Goal: Task Accomplishment & Management: Manage account settings

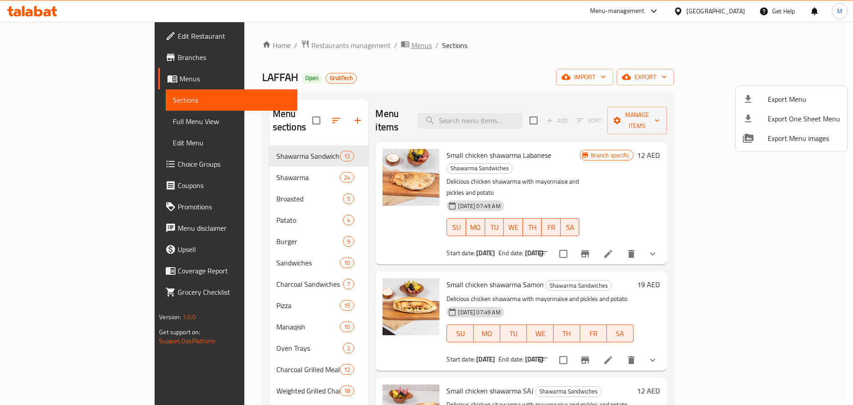
click at [320, 44] on div at bounding box center [426, 202] width 853 height 405
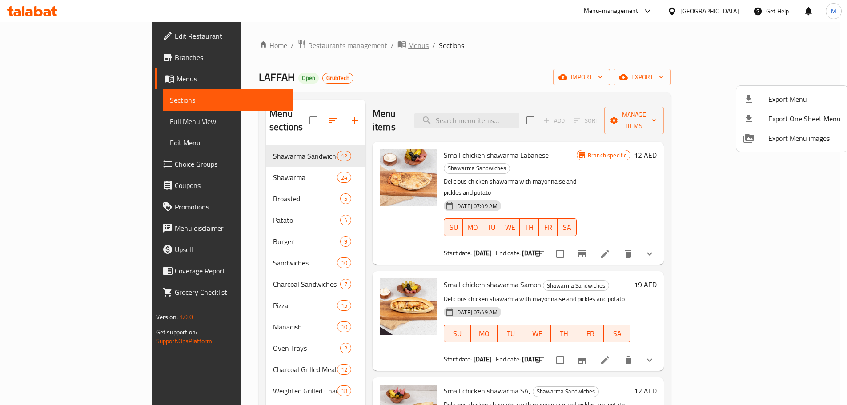
click at [408, 46] on span "Menus" at bounding box center [418, 45] width 20 height 11
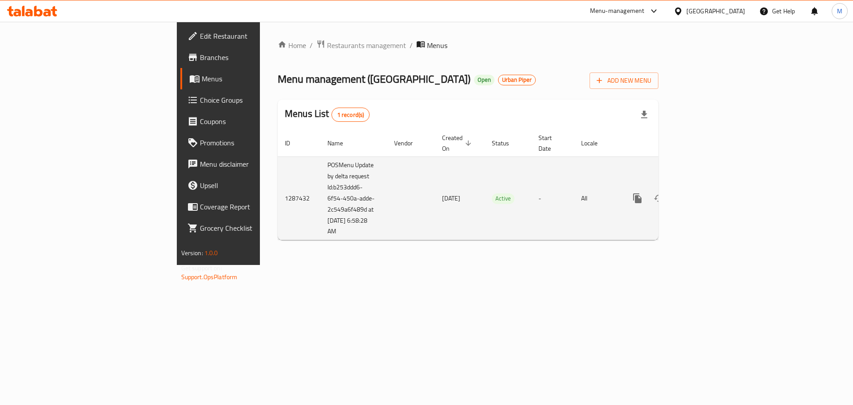
click at [707, 193] on icon "enhanced table" at bounding box center [701, 198] width 11 height 11
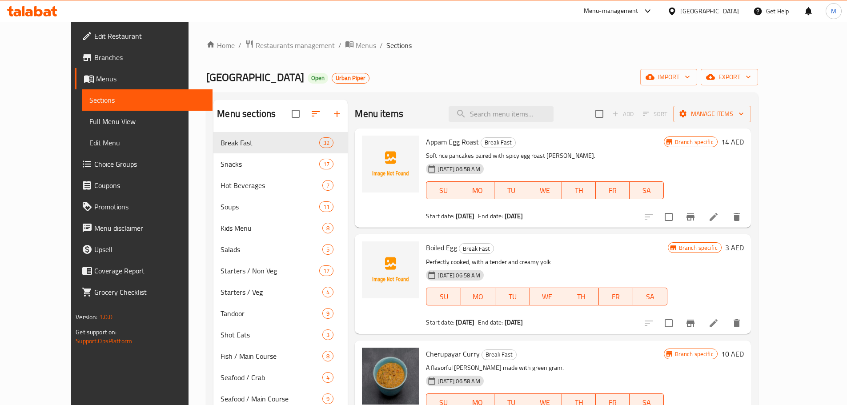
click at [660, 149] on div "Appam Egg Roast Break Fast Soft rice pancakes paired with spicy egg roast curry…" at bounding box center [544, 178] width 244 height 92
click at [752, 76] on icon "button" at bounding box center [748, 76] width 9 height 9
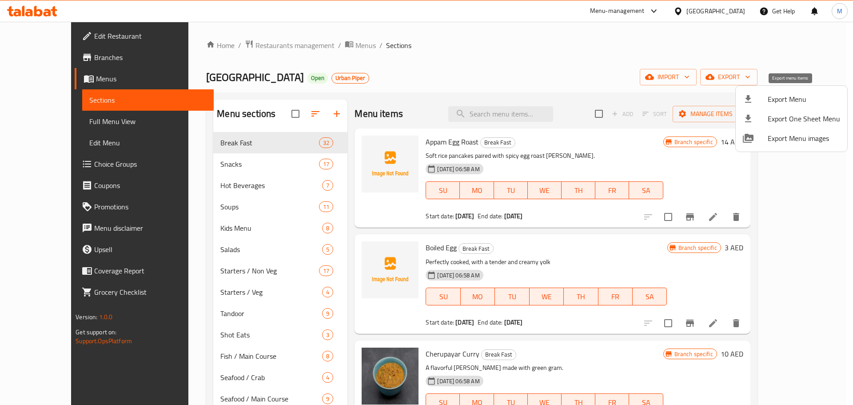
click at [785, 141] on span "Export Menu images" at bounding box center [804, 138] width 72 height 11
click at [314, 48] on div at bounding box center [426, 202] width 853 height 405
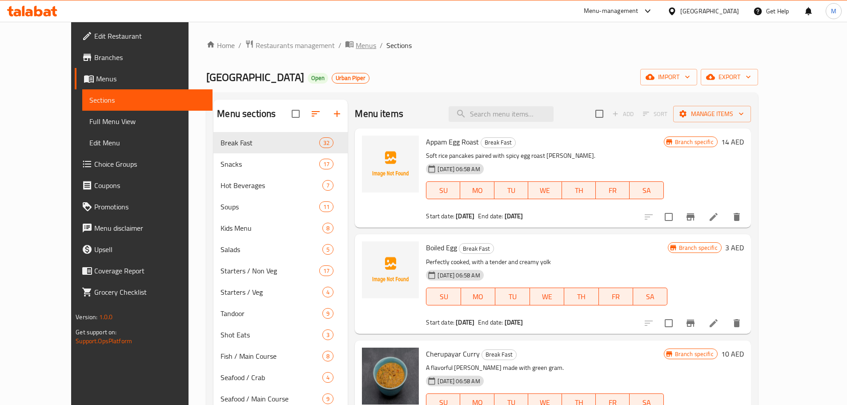
click at [356, 45] on span "Menus" at bounding box center [366, 45] width 20 height 11
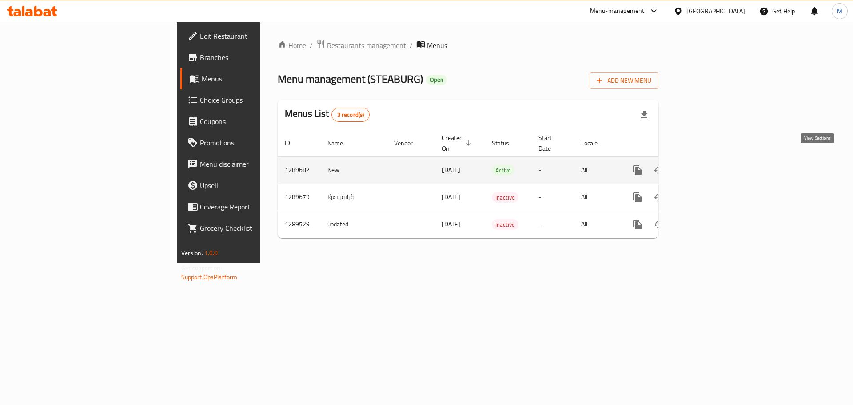
click at [707, 165] on icon "enhanced table" at bounding box center [701, 170] width 11 height 11
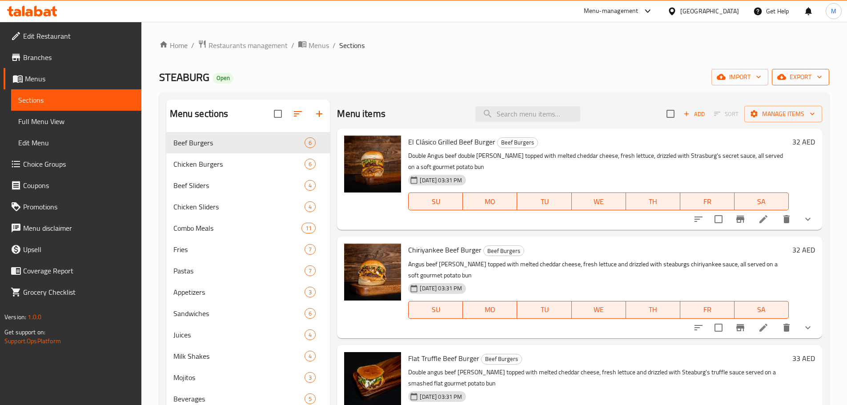
click at [816, 81] on icon "button" at bounding box center [819, 76] width 9 height 9
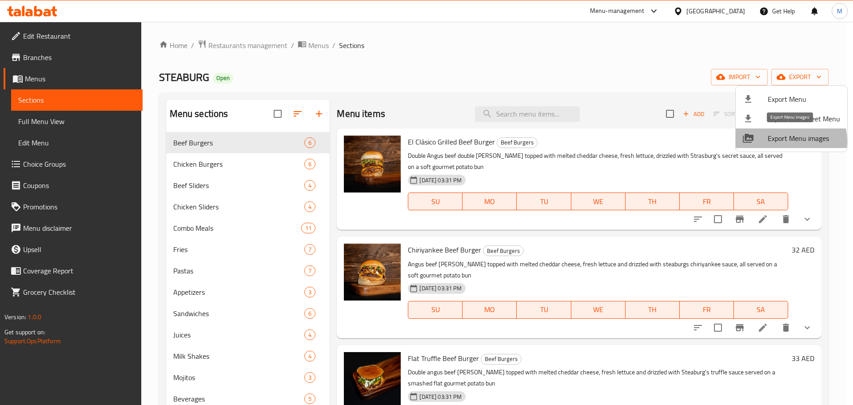
click at [789, 141] on span "Export Menu images" at bounding box center [804, 138] width 72 height 11
click at [320, 45] on div at bounding box center [426, 202] width 853 height 405
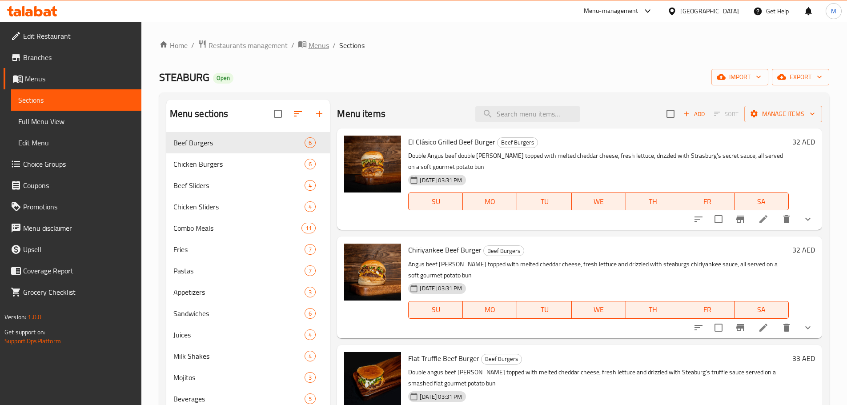
click at [320, 46] on span "Menus" at bounding box center [318, 45] width 20 height 11
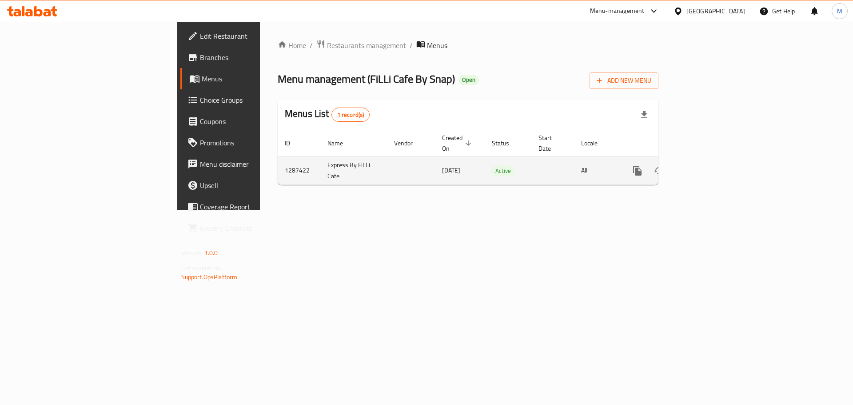
click at [707, 165] on icon "enhanced table" at bounding box center [701, 170] width 11 height 11
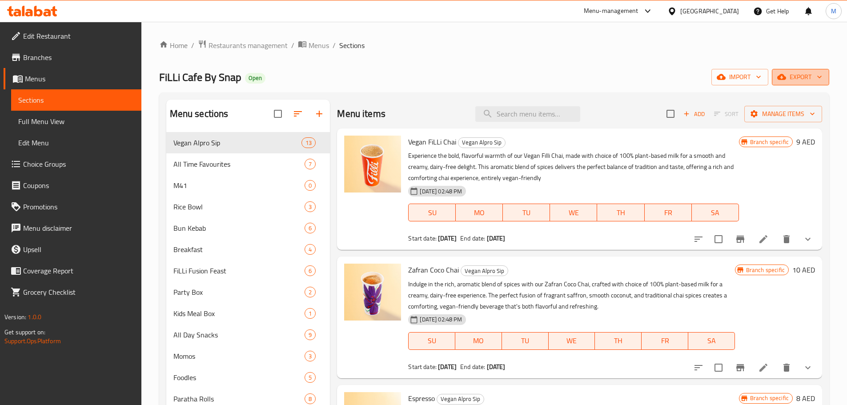
click at [826, 81] on button "export" at bounding box center [800, 77] width 57 height 16
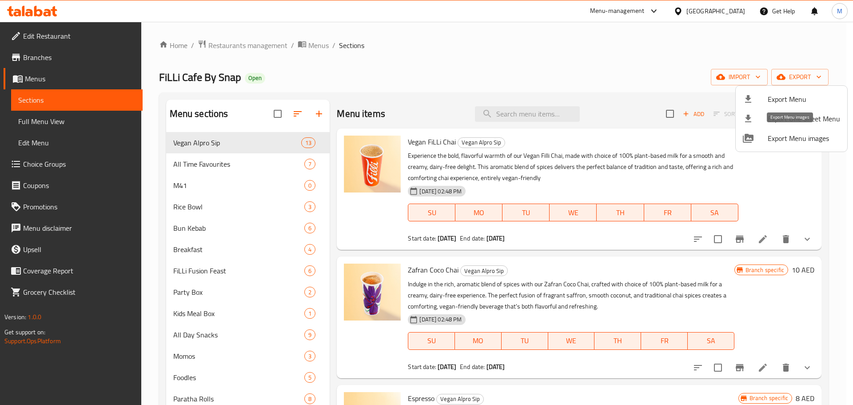
click at [794, 142] on span "Export Menu images" at bounding box center [804, 138] width 72 height 11
click at [318, 45] on div at bounding box center [426, 202] width 853 height 405
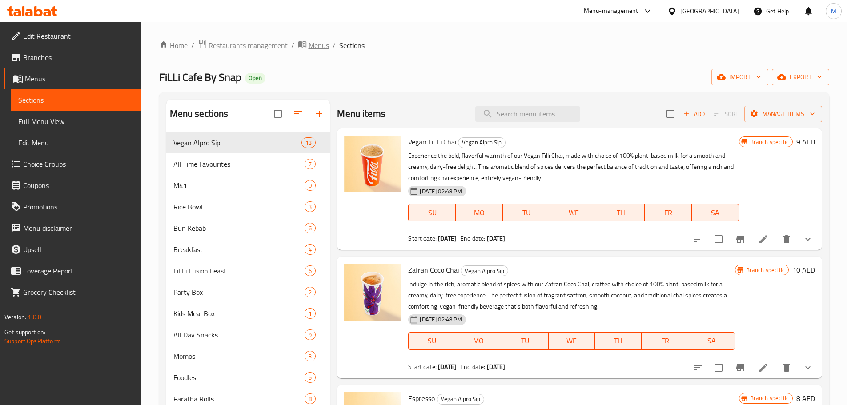
click at [319, 45] on span "Menus" at bounding box center [318, 45] width 20 height 11
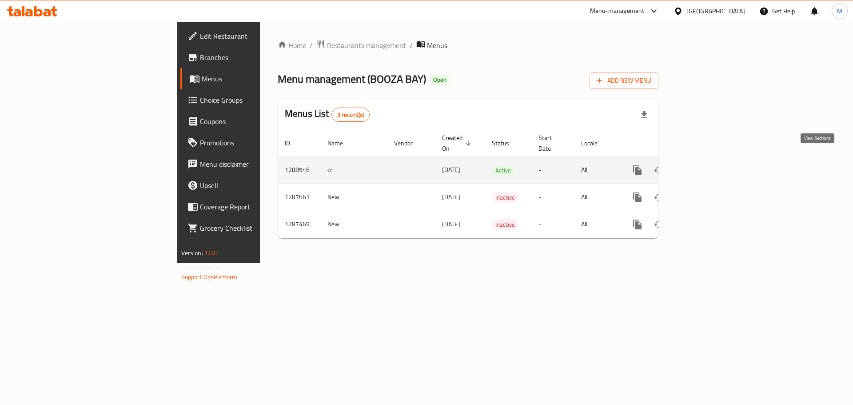
click at [707, 165] on icon "enhanced table" at bounding box center [701, 170] width 11 height 11
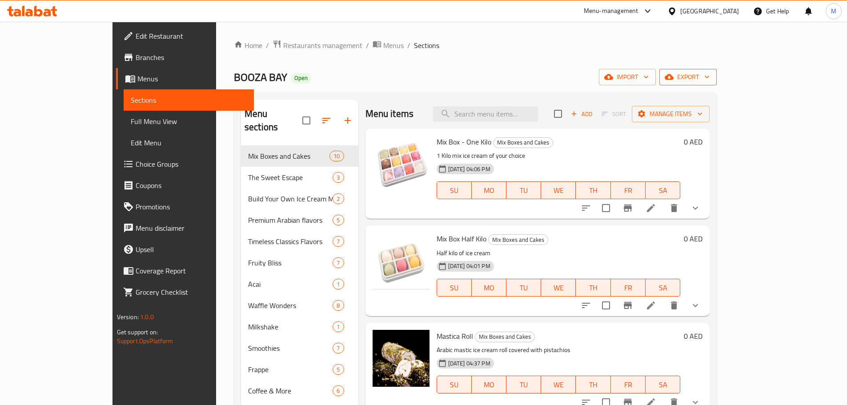
click at [716, 72] on button "export" at bounding box center [687, 77] width 57 height 16
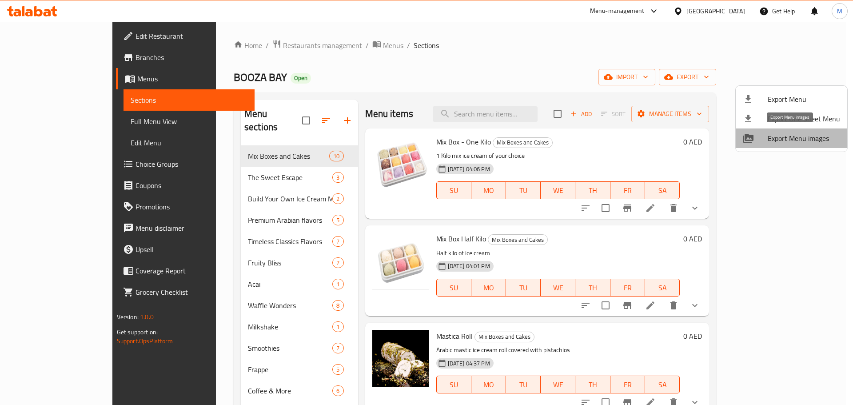
click at [801, 140] on span "Export Menu images" at bounding box center [804, 138] width 72 height 11
click at [315, 44] on div at bounding box center [426, 202] width 853 height 405
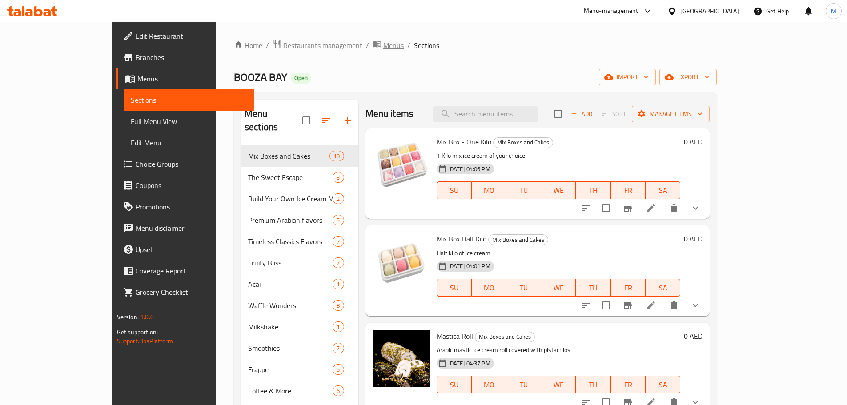
click at [383, 46] on span "Menus" at bounding box center [393, 45] width 20 height 11
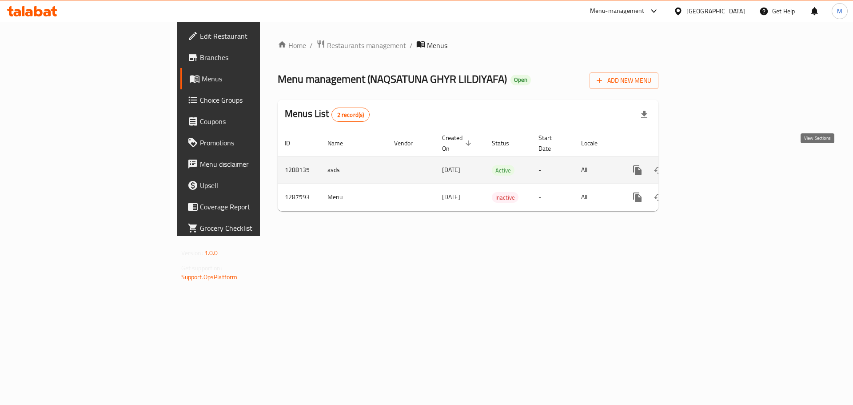
click at [707, 165] on icon "enhanced table" at bounding box center [701, 170] width 11 height 11
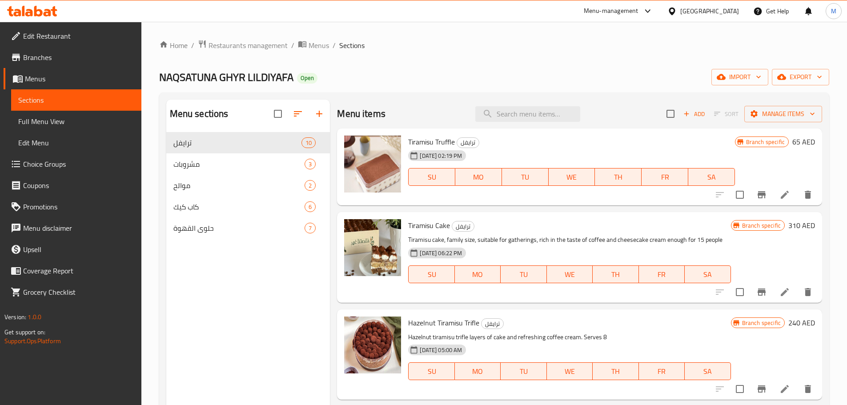
click at [81, 118] on span "Full Menu View" at bounding box center [76, 121] width 116 height 11
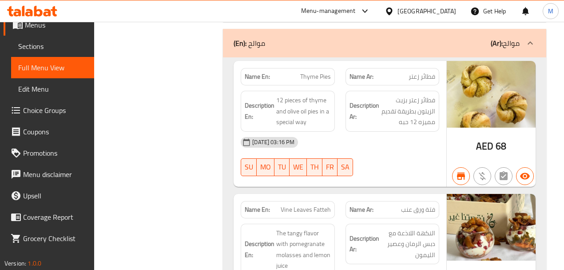
scroll to position [60, 0]
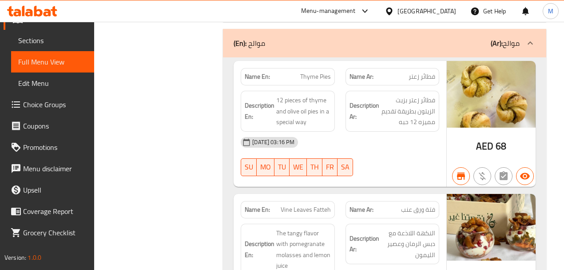
click at [432, 201] on div "Name Ar: فتة ورق عنب" at bounding box center [393, 209] width 94 height 17
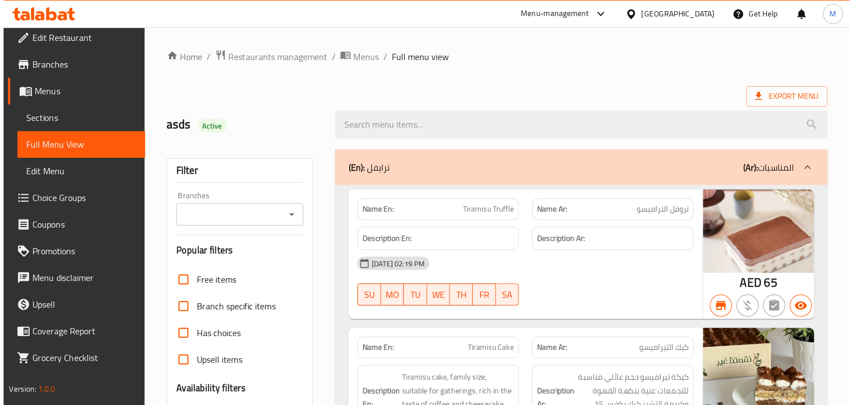
scroll to position [0, 0]
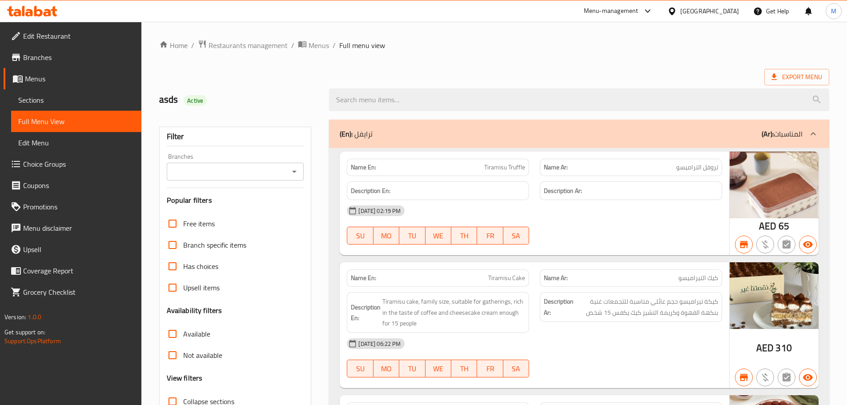
click at [319, 44] on span "Menus" at bounding box center [318, 45] width 20 height 11
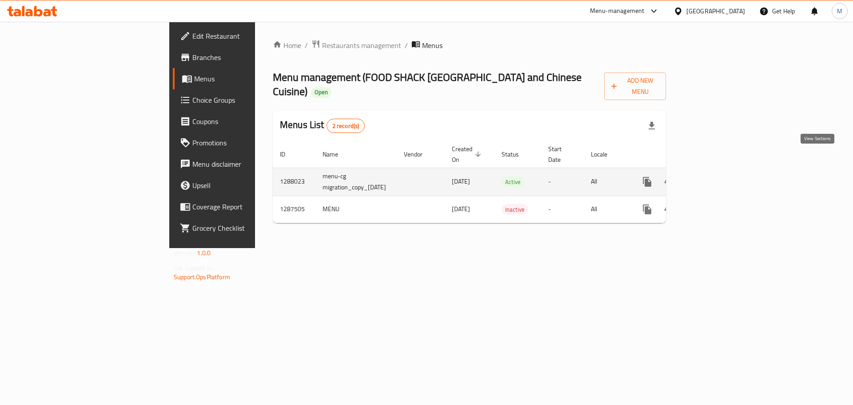
click at [717, 176] on icon "enhanced table" at bounding box center [711, 181] width 11 height 11
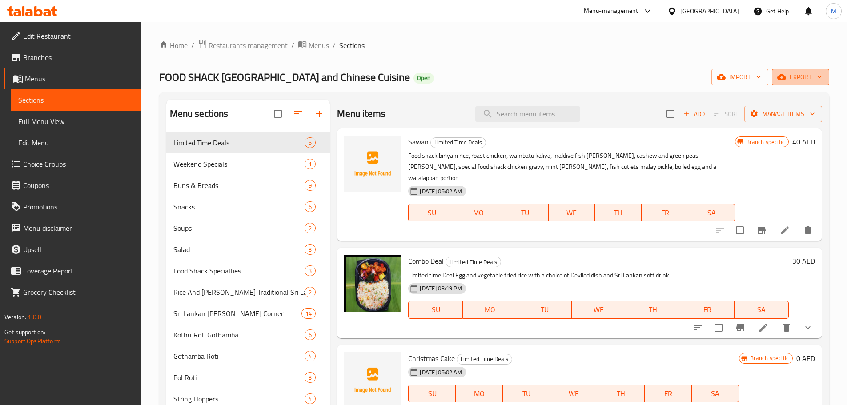
click at [815, 76] on icon "button" at bounding box center [819, 76] width 9 height 9
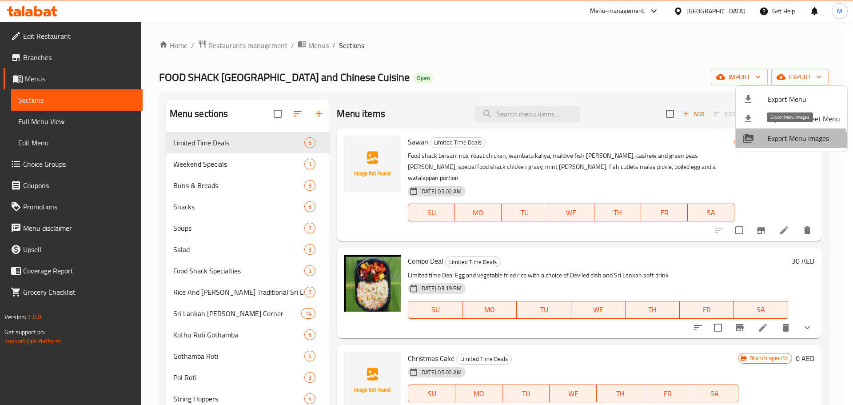
click at [777, 142] on span "Export Menu images" at bounding box center [804, 138] width 72 height 11
click at [527, 115] on div at bounding box center [426, 202] width 853 height 405
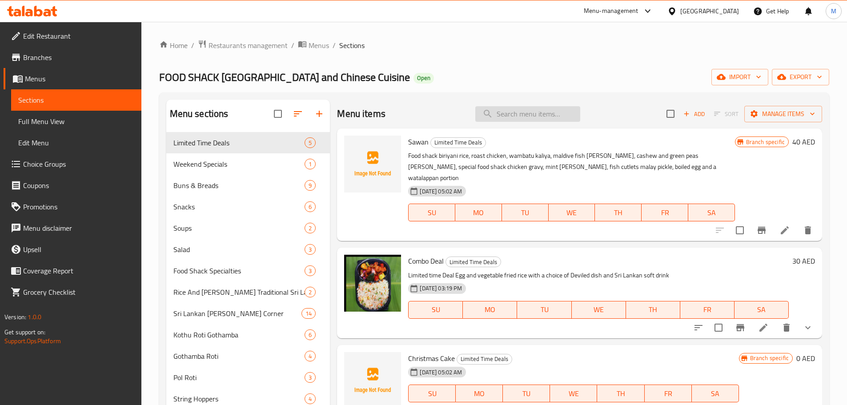
click at [528, 114] on input "search" at bounding box center [527, 114] width 105 height 16
paste input "Mixed Fried Noodles Mongolian Rice Seafood"
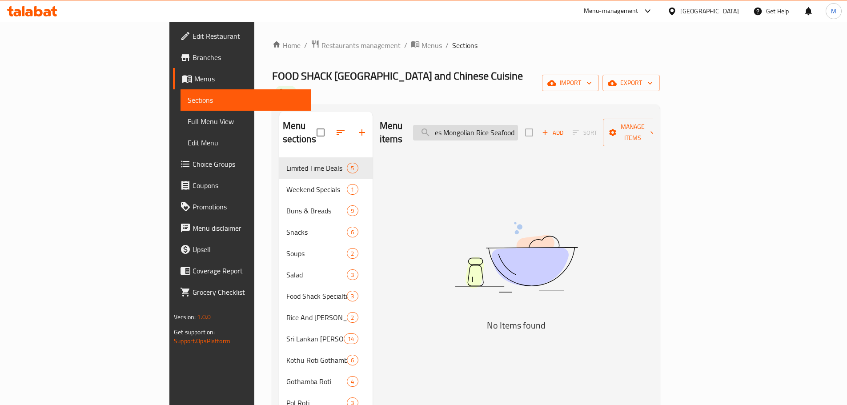
click at [514, 125] on input "Mixed Fried Noodles Mongolian Rice Seafood" at bounding box center [465, 133] width 105 height 16
drag, startPoint x: 514, startPoint y: 115, endPoint x: 620, endPoint y: 117, distance: 105.8
click at [620, 117] on div "Menu items Mixed Fried Noodles Mongolian Rice Seafood Add Sort Manage items" at bounding box center [516, 133] width 273 height 42
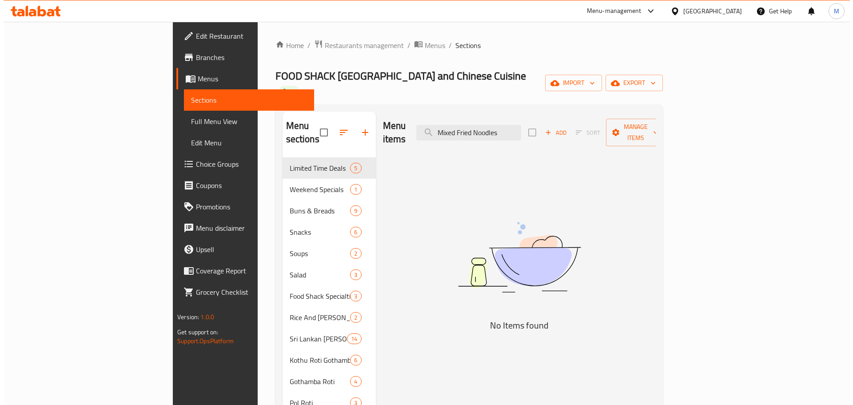
scroll to position [0, 0]
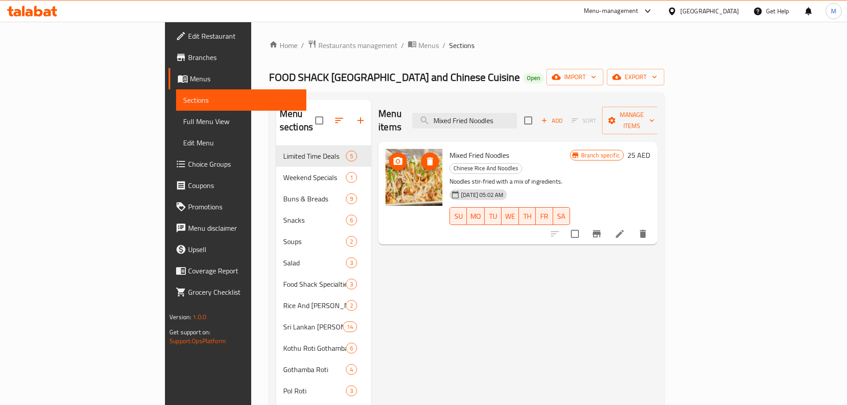
type input "Mixed Fried Noodles"
click at [625, 228] on icon at bounding box center [619, 233] width 11 height 11
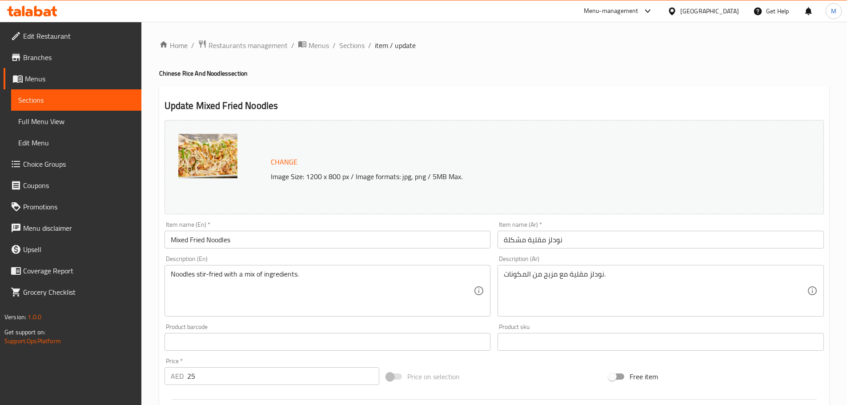
click at [356, 49] on span "Sections" at bounding box center [351, 45] width 25 height 11
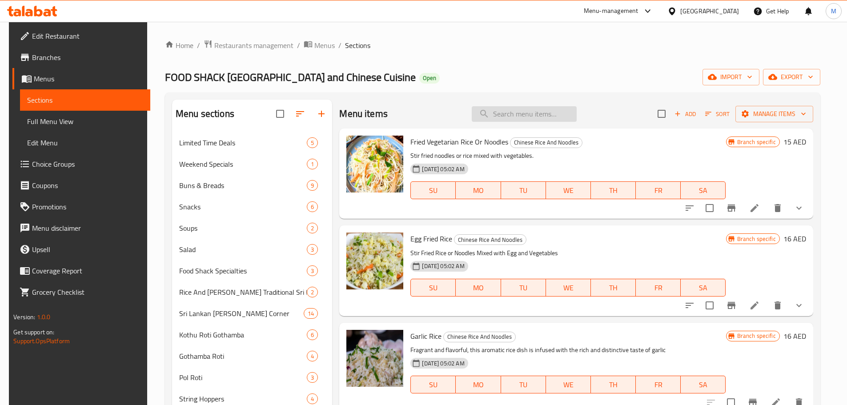
click at [511, 112] on input "search" at bounding box center [524, 114] width 105 height 16
paste input "Mongolian Rice Seafood"
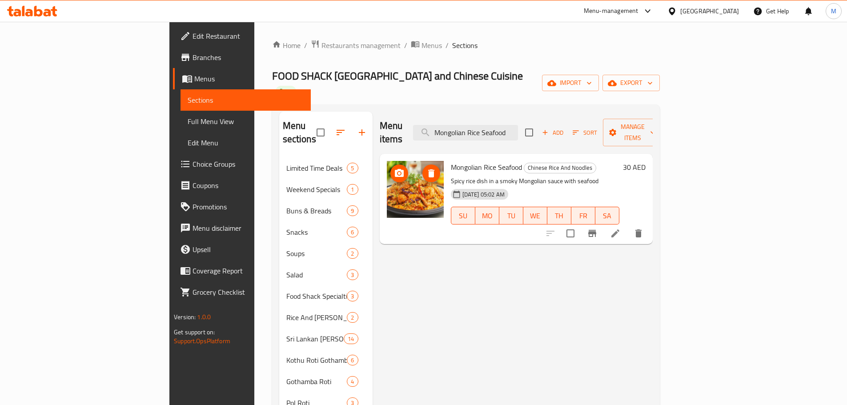
type input "Mongolian Rice Seafood"
click at [620, 228] on icon at bounding box center [615, 233] width 11 height 11
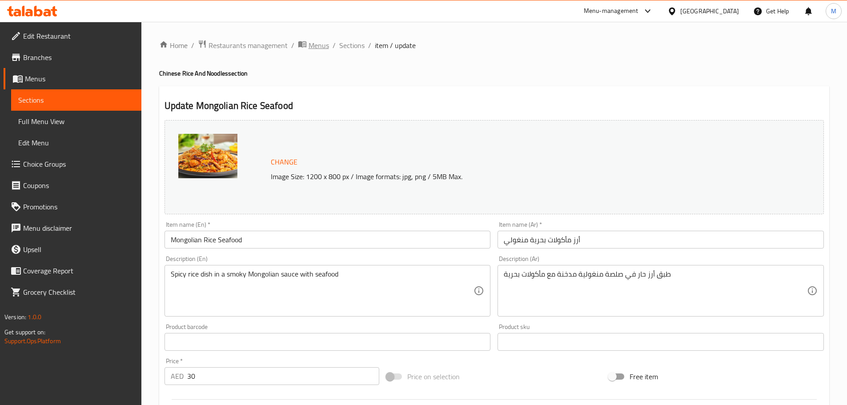
click at [320, 44] on span "Menus" at bounding box center [318, 45] width 20 height 11
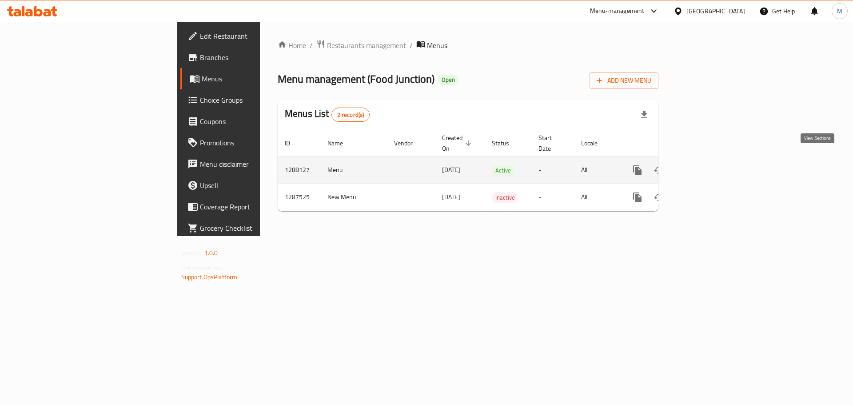
click at [707, 165] on icon "enhanced table" at bounding box center [701, 170] width 11 height 11
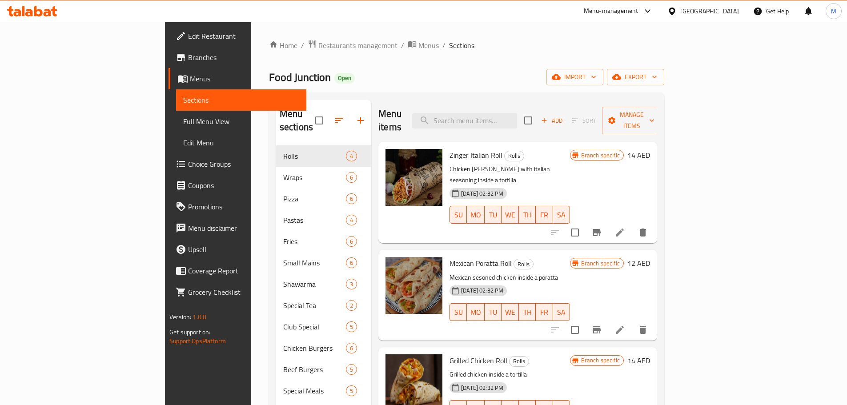
click at [517, 164] on p "Chicken [PERSON_NAME] with italian seasoning inside a tortilla" at bounding box center [509, 175] width 120 height 22
click at [664, 67] on div "Home / Restaurants management / Menus / Sections Food Junction Open import expo…" at bounding box center [466, 276] width 395 height 472
click at [659, 81] on icon "button" at bounding box center [654, 76] width 9 height 9
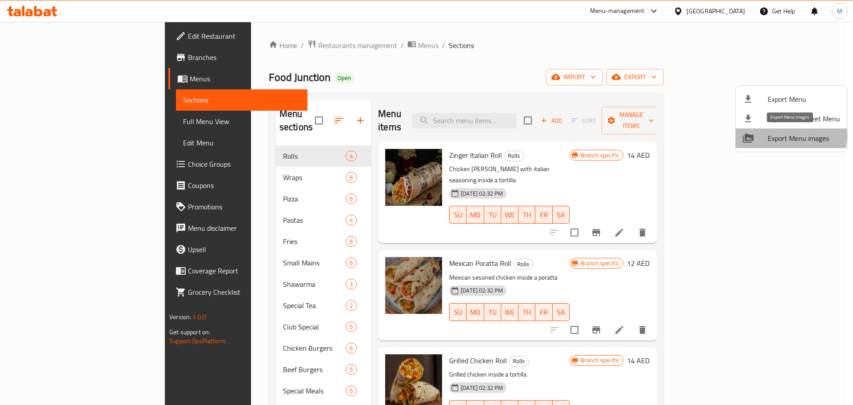
click at [788, 136] on span "Export Menu images" at bounding box center [804, 138] width 72 height 11
click at [800, 103] on span "Export Menu" at bounding box center [804, 99] width 72 height 11
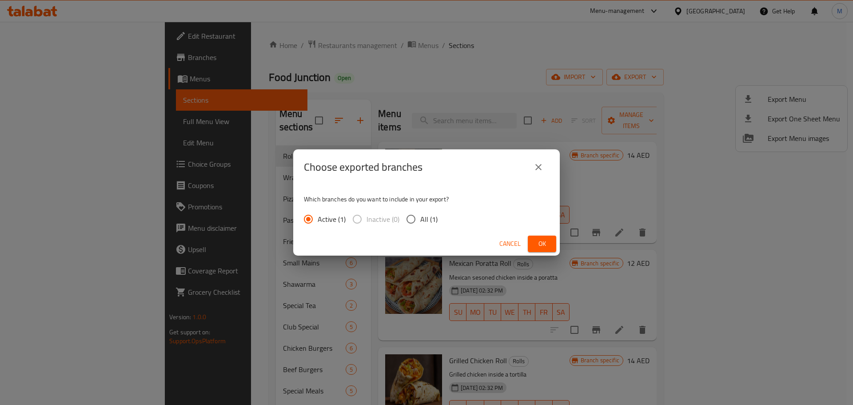
click at [410, 215] on input "All (1)" at bounding box center [411, 219] width 19 height 19
radio input "true"
click at [549, 240] on span "Ok" at bounding box center [542, 243] width 14 height 11
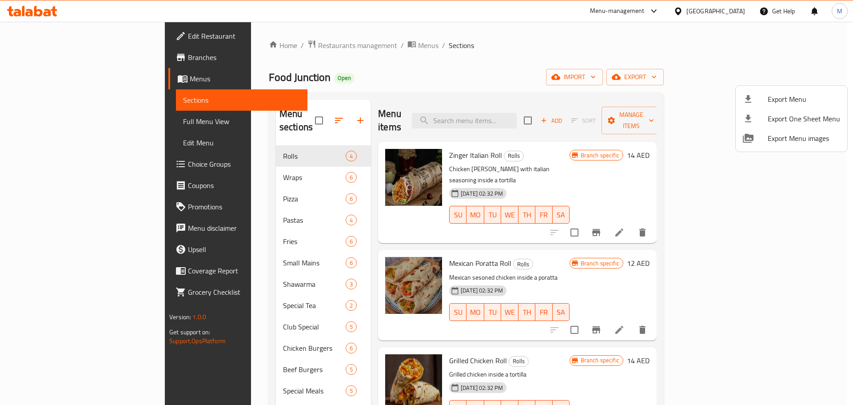
click at [319, 45] on div at bounding box center [426, 202] width 853 height 405
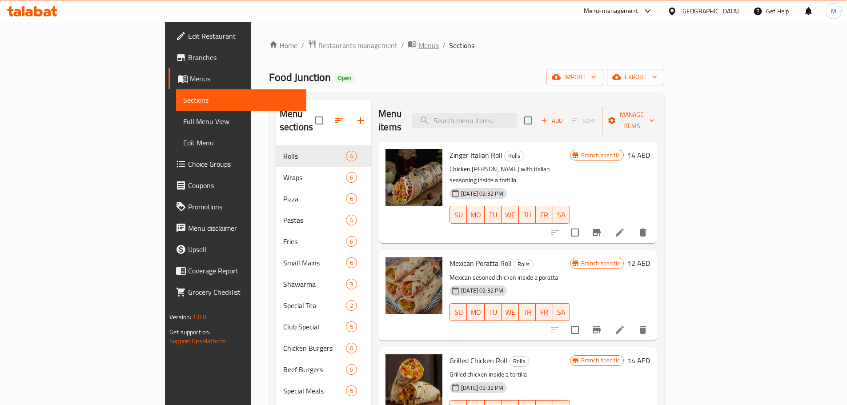
click at [418, 45] on span "Menus" at bounding box center [428, 45] width 20 height 11
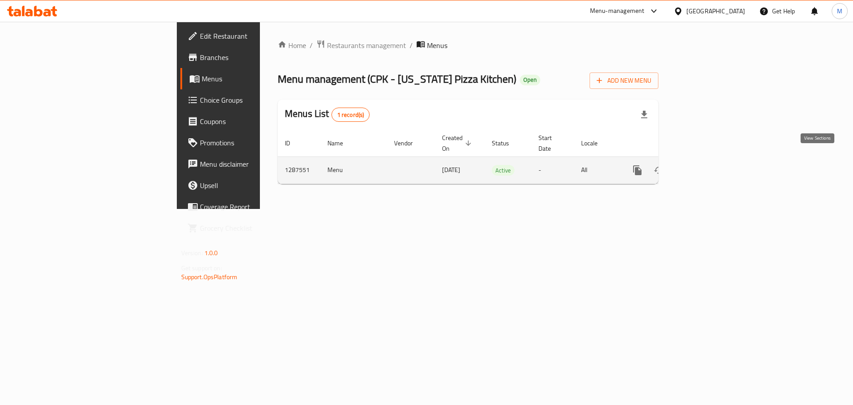
click at [707, 165] on icon "enhanced table" at bounding box center [701, 170] width 11 height 11
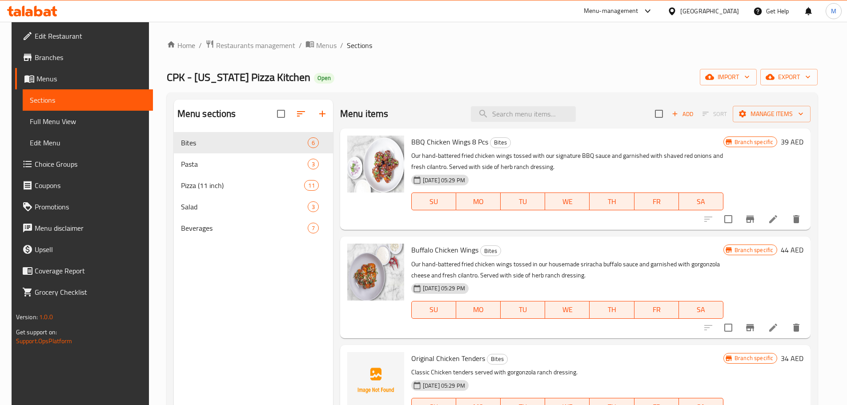
click at [69, 113] on link "Full Menu View" at bounding box center [88, 121] width 130 height 21
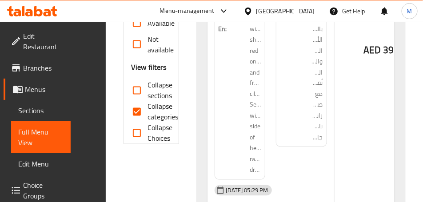
scroll to position [177, 0]
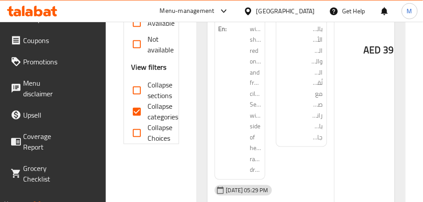
click at [361, 124] on div "AED 39" at bounding box center [379, 27] width 89 height 436
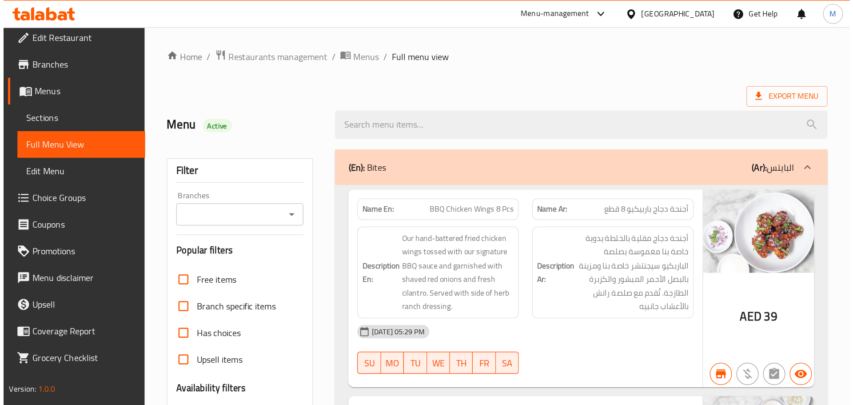
scroll to position [0, 0]
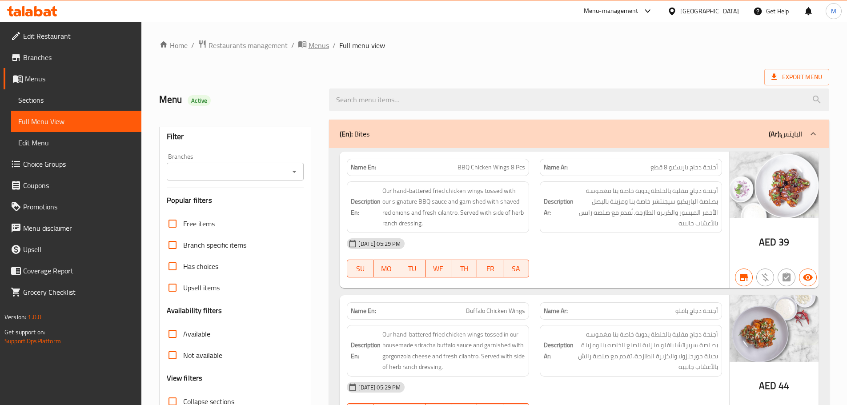
click at [316, 44] on span "Menus" at bounding box center [318, 45] width 20 height 11
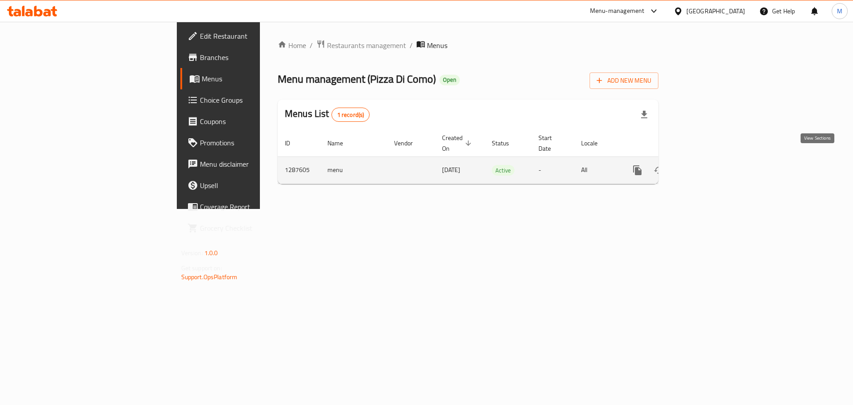
click at [707, 165] on icon "enhanced table" at bounding box center [701, 170] width 11 height 11
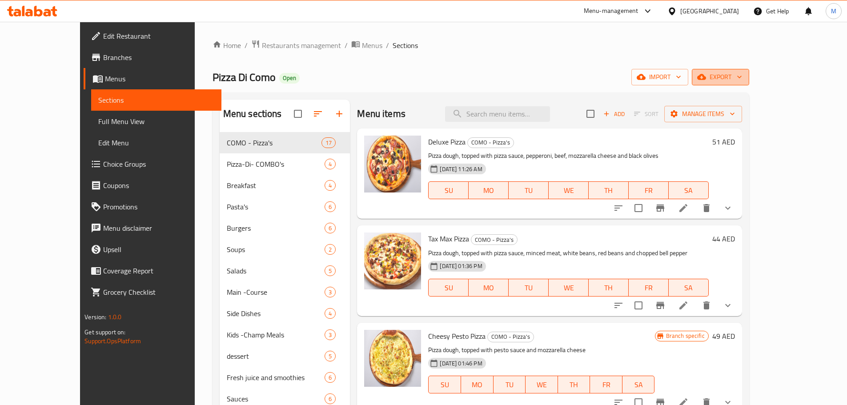
click at [742, 73] on span "export" at bounding box center [720, 77] width 43 height 11
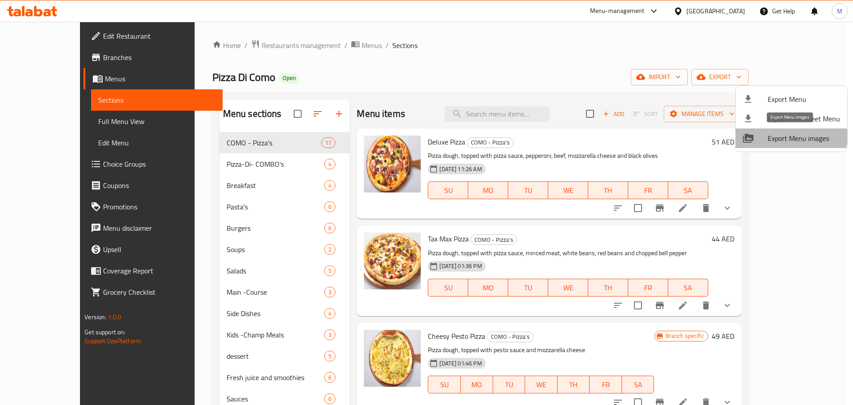
click at [789, 135] on span "Export Menu images" at bounding box center [804, 138] width 72 height 11
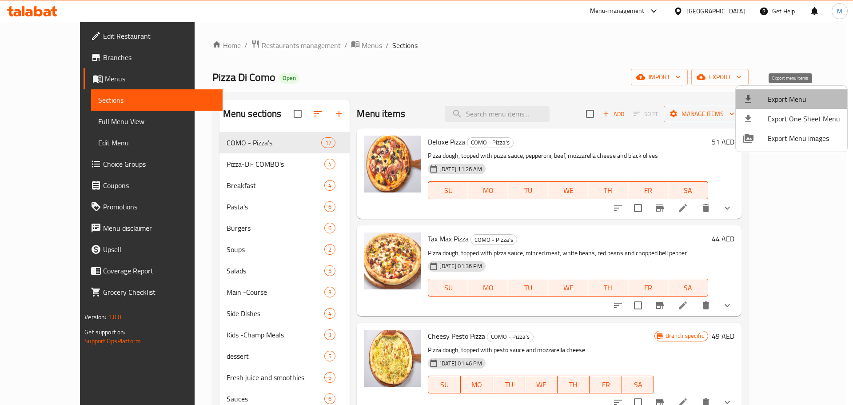
click at [796, 101] on span "Export Menu" at bounding box center [804, 99] width 72 height 11
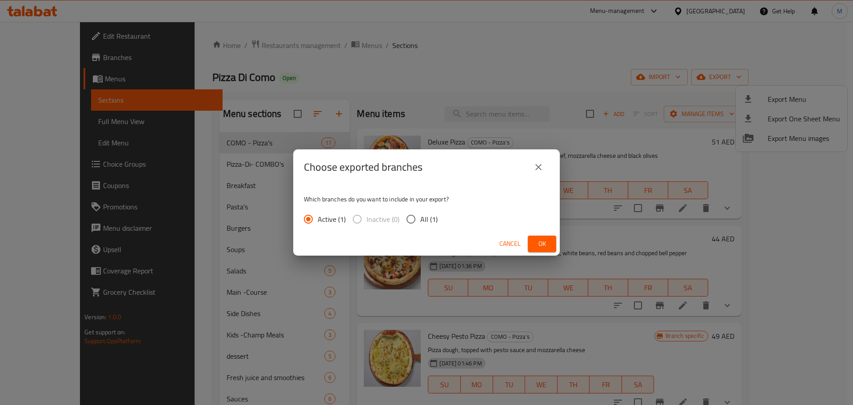
click at [530, 244] on button "Ok" at bounding box center [542, 244] width 28 height 16
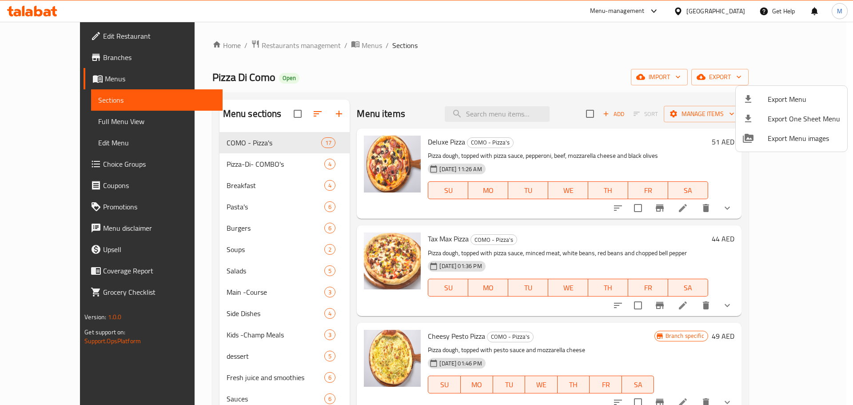
click at [312, 45] on div at bounding box center [426, 202] width 853 height 405
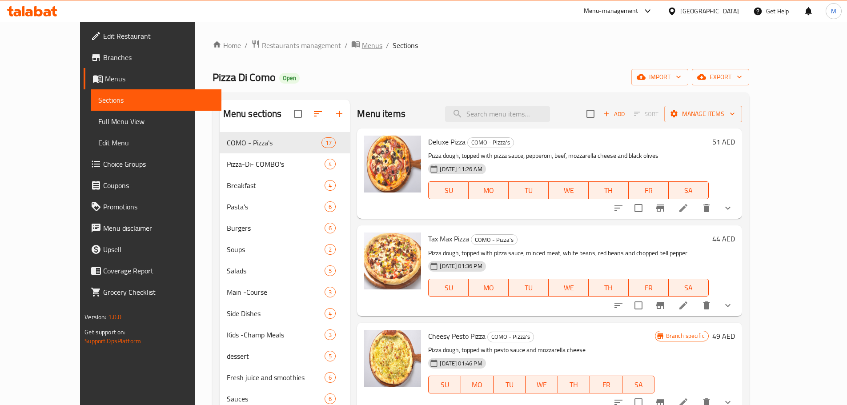
click at [362, 45] on span "Menus" at bounding box center [372, 45] width 20 height 11
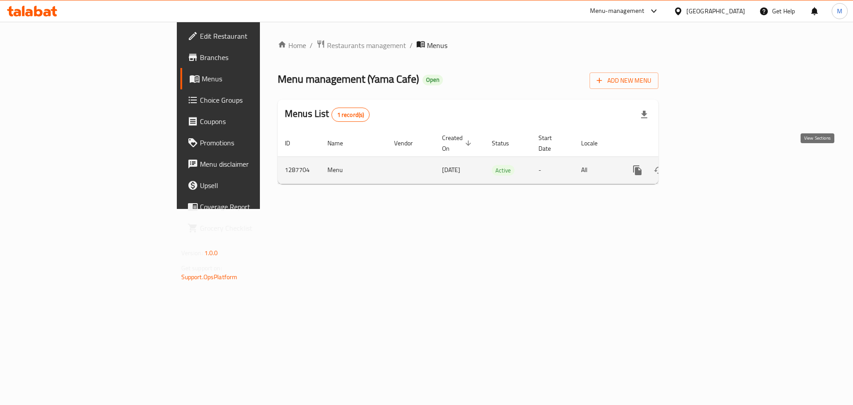
click at [712, 160] on link "enhanced table" at bounding box center [701, 170] width 21 height 21
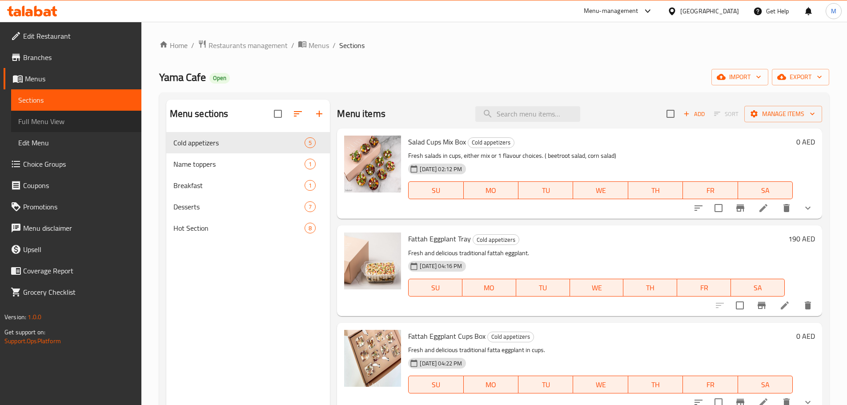
click at [65, 119] on span "Full Menu View" at bounding box center [76, 121] width 116 height 11
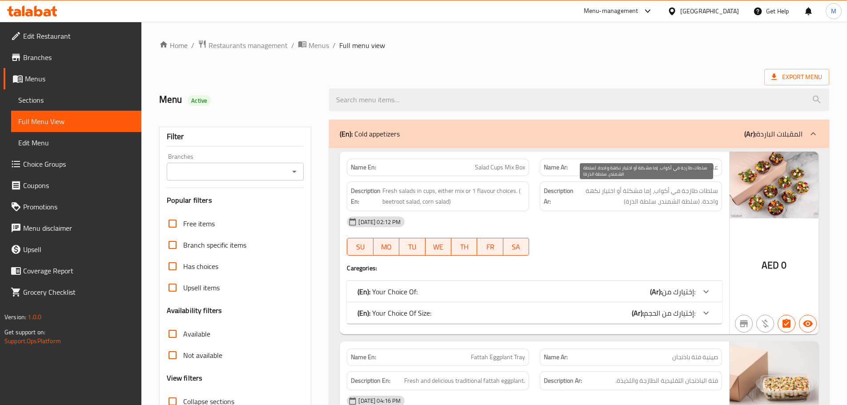
click at [710, 204] on span "سلطات طازجة في أكواب، إما مشكلة أو اختيار نكهة واحدة. (سلطة الشمندر، سلطة الذرة)" at bounding box center [646, 196] width 143 height 22
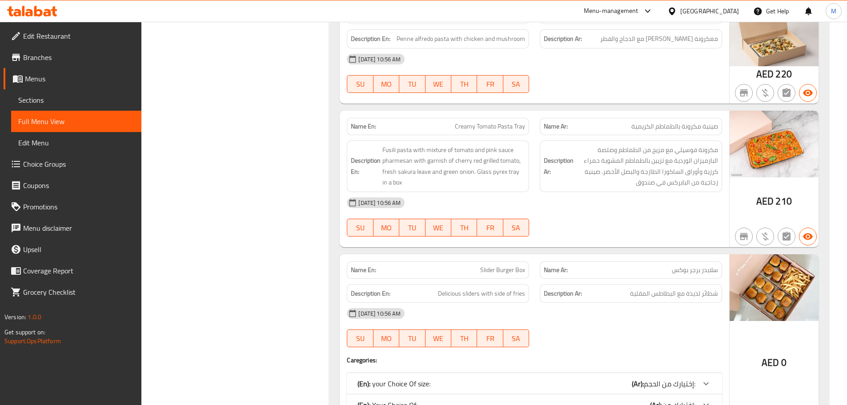
scroll to position [3238, 0]
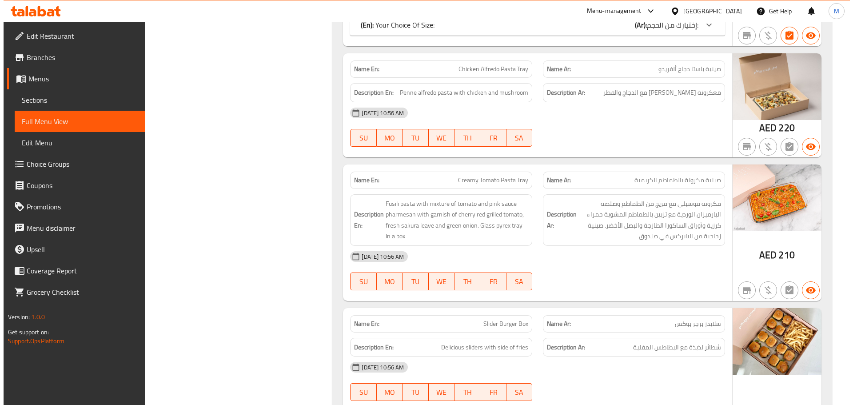
scroll to position [0, 0]
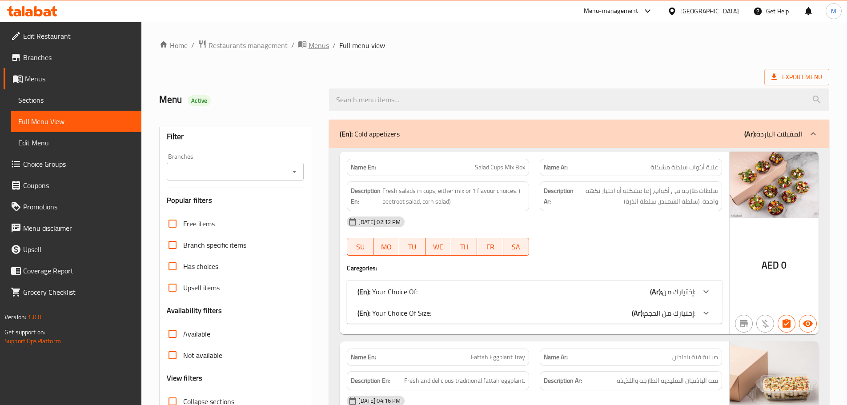
click at [318, 48] on span "Menus" at bounding box center [318, 45] width 20 height 11
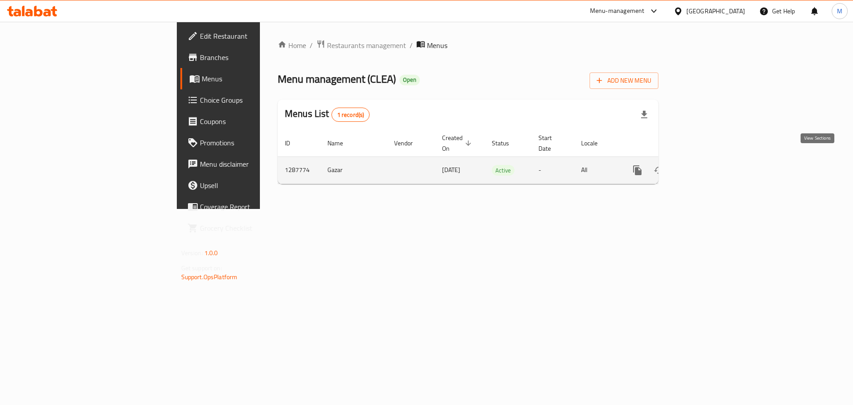
click at [712, 160] on link "enhanced table" at bounding box center [701, 170] width 21 height 21
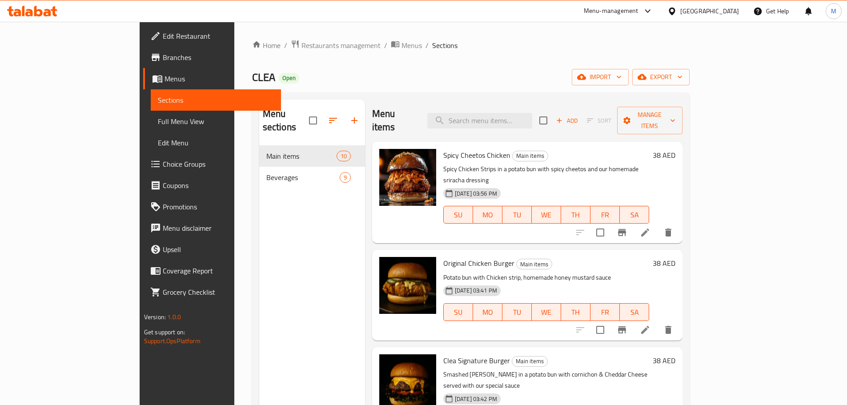
click at [158, 119] on span "Full Menu View" at bounding box center [216, 121] width 116 height 11
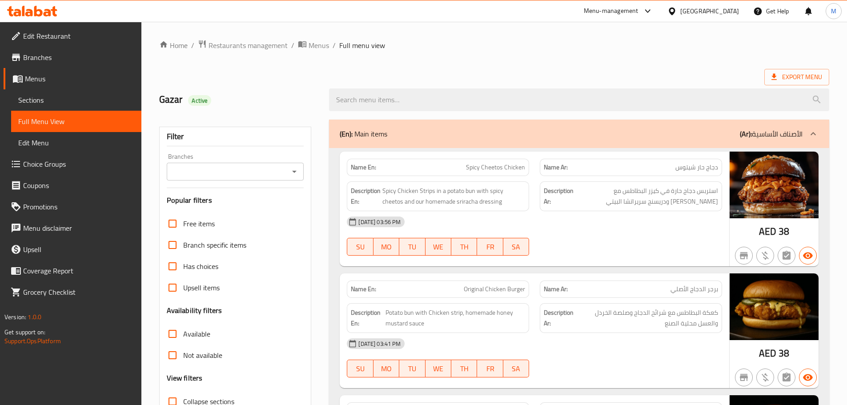
click at [90, 99] on span "Sections" at bounding box center [76, 100] width 116 height 11
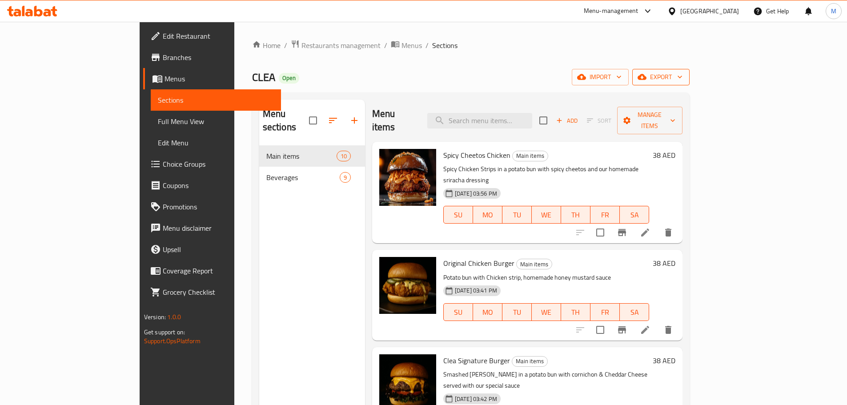
click at [646, 73] on icon "button" at bounding box center [641, 76] width 9 height 9
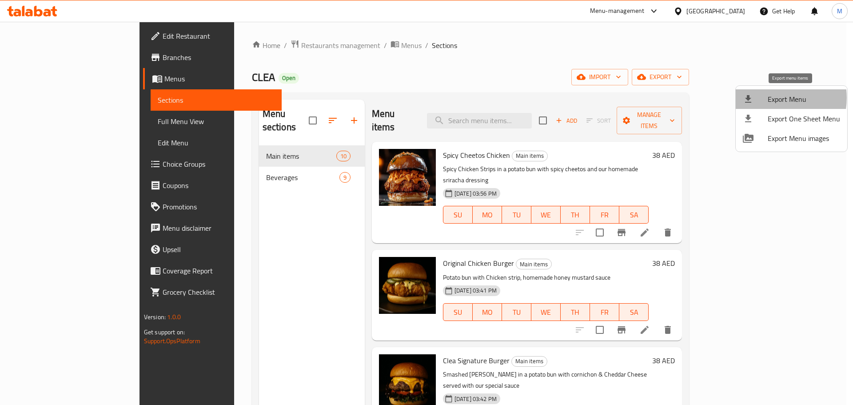
click at [770, 98] on span "Export Menu" at bounding box center [804, 99] width 72 height 11
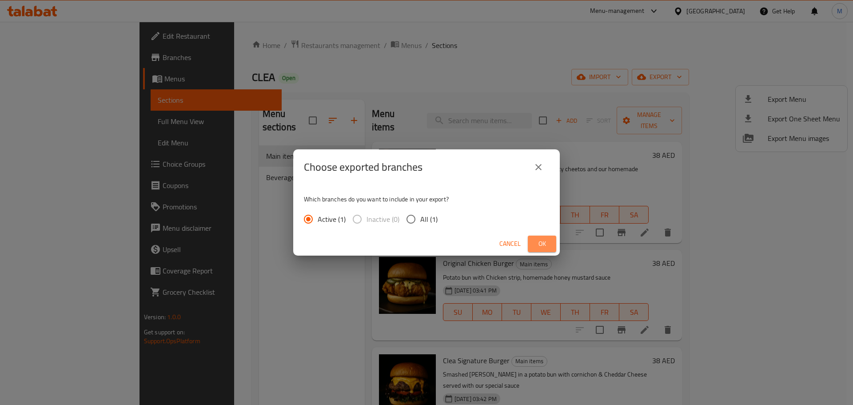
click at [542, 247] on span "Ok" at bounding box center [542, 243] width 14 height 11
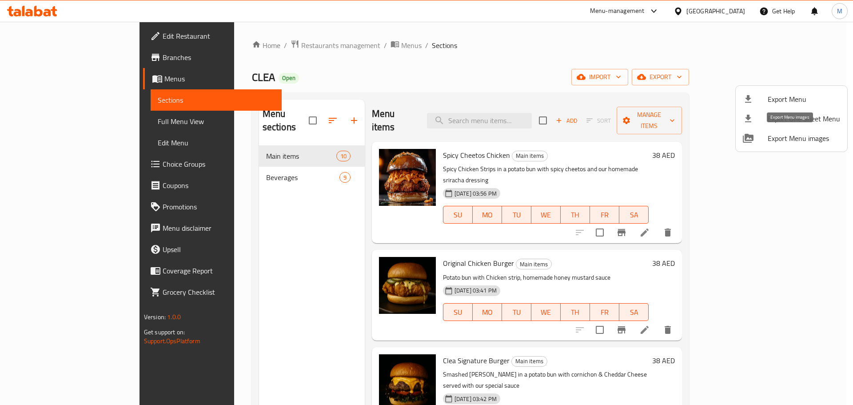
click at [820, 139] on span "Export Menu images" at bounding box center [804, 138] width 72 height 11
click at [315, 42] on div at bounding box center [426, 202] width 853 height 405
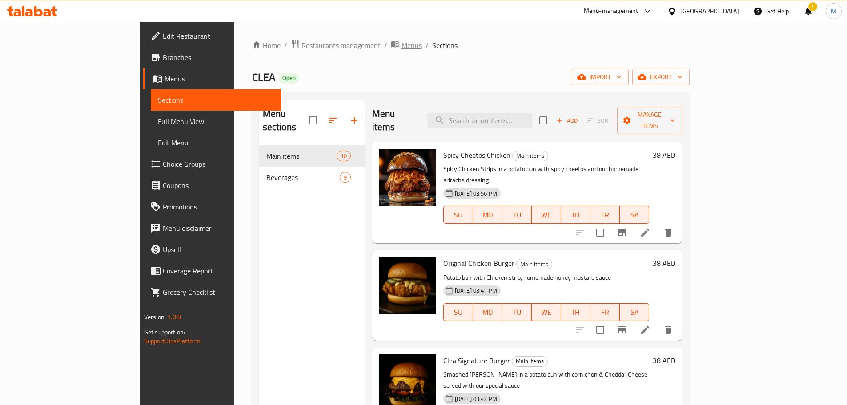
click at [401, 42] on span "Menus" at bounding box center [411, 45] width 20 height 11
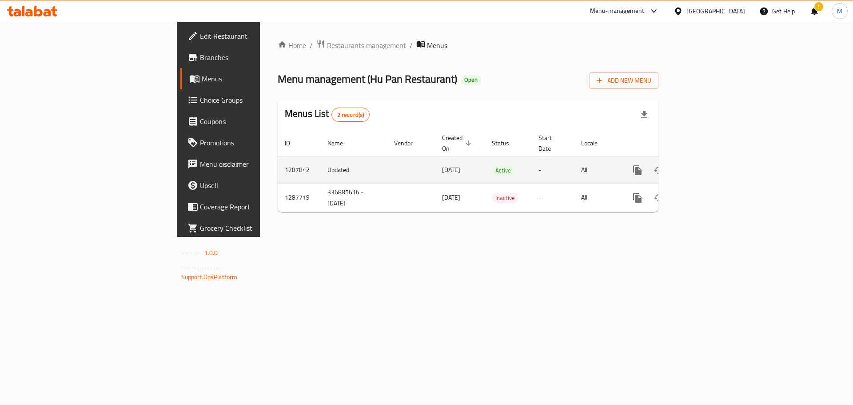
click at [707, 165] on icon "enhanced table" at bounding box center [701, 170] width 11 height 11
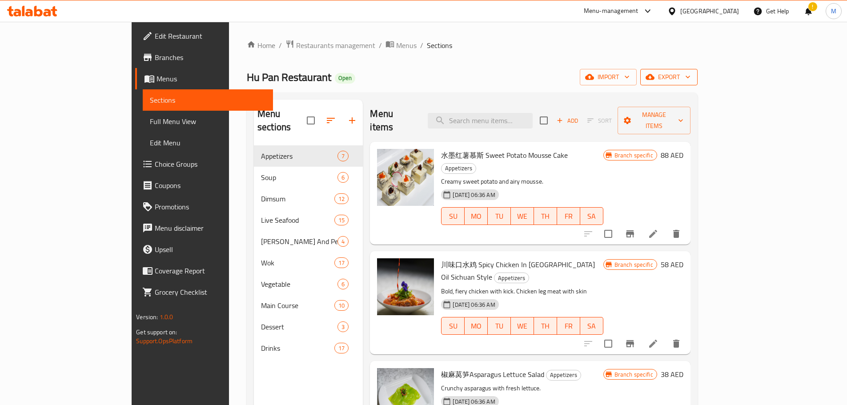
click at [690, 76] on span "export" at bounding box center [668, 77] width 43 height 11
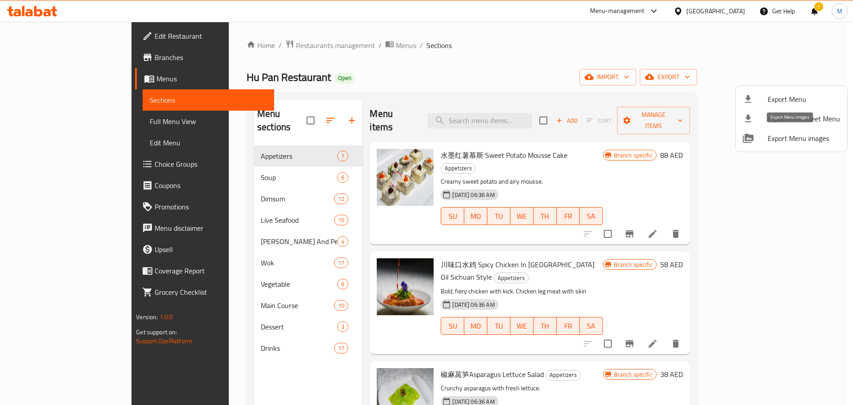
click at [783, 138] on span "Export Menu images" at bounding box center [804, 138] width 72 height 11
click at [315, 44] on div at bounding box center [426, 202] width 853 height 405
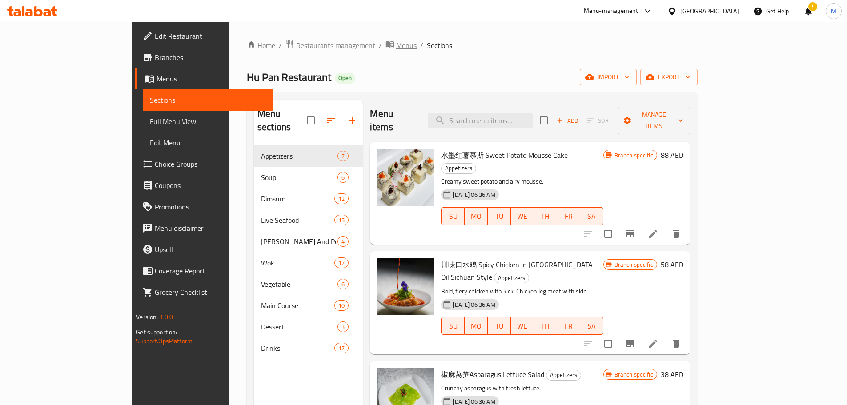
click at [396, 47] on span "Menus" at bounding box center [406, 45] width 20 height 11
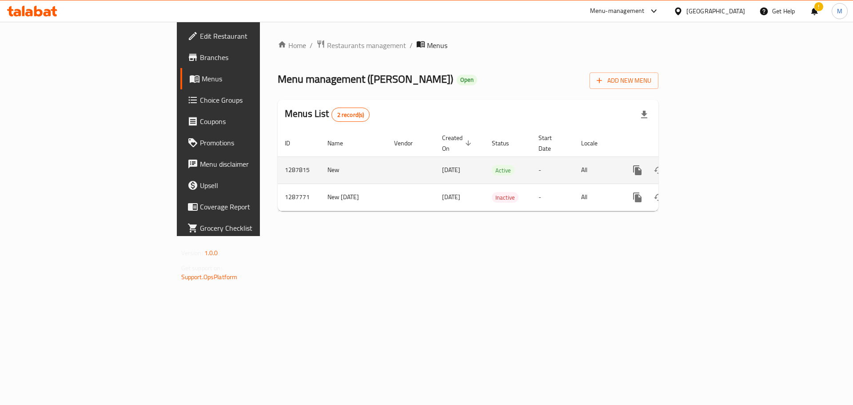
click at [707, 165] on icon "enhanced table" at bounding box center [701, 170] width 11 height 11
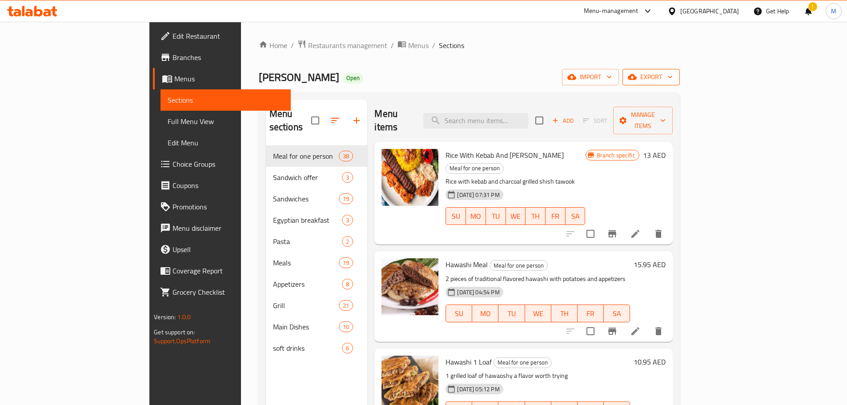
click at [674, 76] on icon "button" at bounding box center [669, 76] width 9 height 9
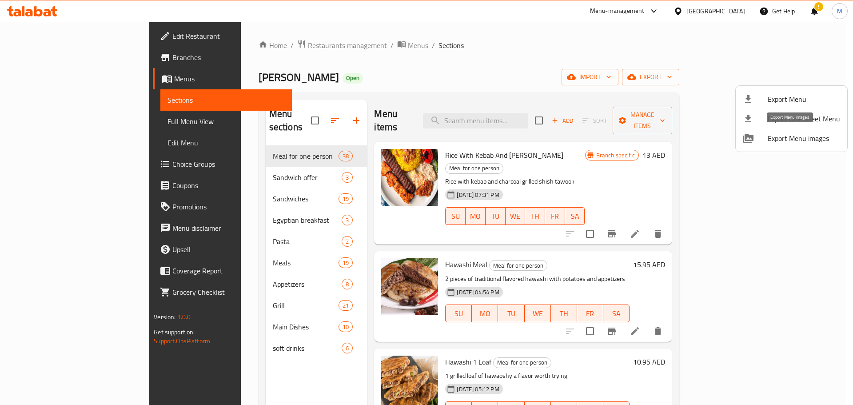
click at [784, 137] on span "Export Menu images" at bounding box center [804, 138] width 72 height 11
click at [462, 143] on div at bounding box center [426, 202] width 853 height 405
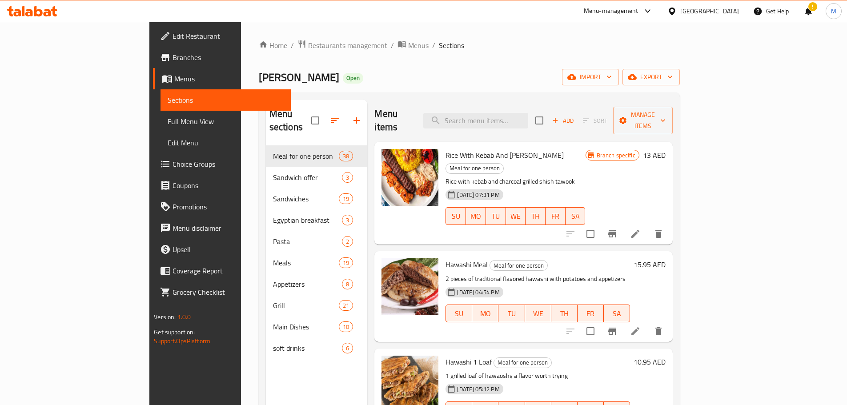
click at [462, 148] on span "Rice With Kebab And Shish Tawook" at bounding box center [504, 154] width 118 height 13
click at [528, 116] on input "search" at bounding box center [475, 121] width 105 height 16
paste input "Okra With Meat Tajine"
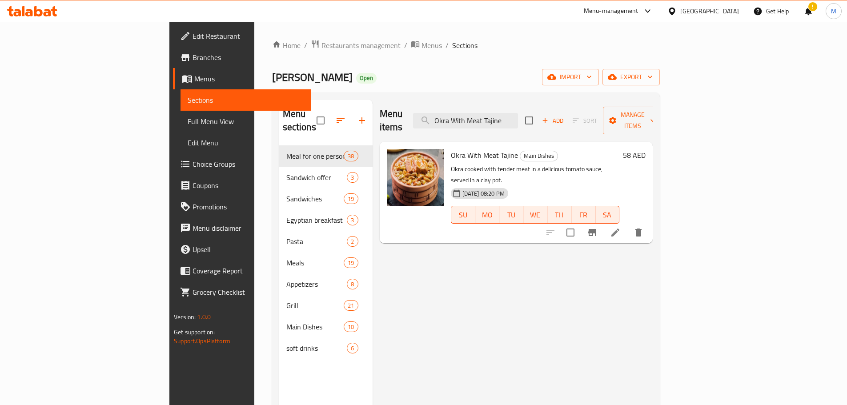
type input "Okra With Meat Tajine"
click at [620, 227] on icon at bounding box center [615, 232] width 11 height 11
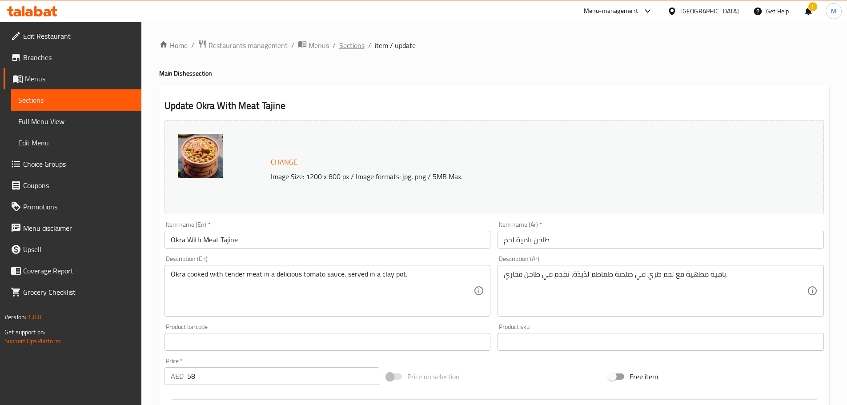
click at [350, 44] on span "Sections" at bounding box center [351, 45] width 25 height 11
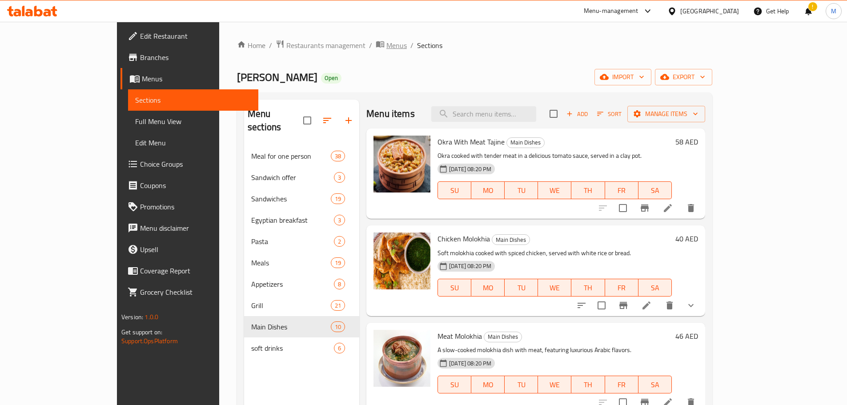
click at [386, 45] on span "Menus" at bounding box center [396, 45] width 20 height 11
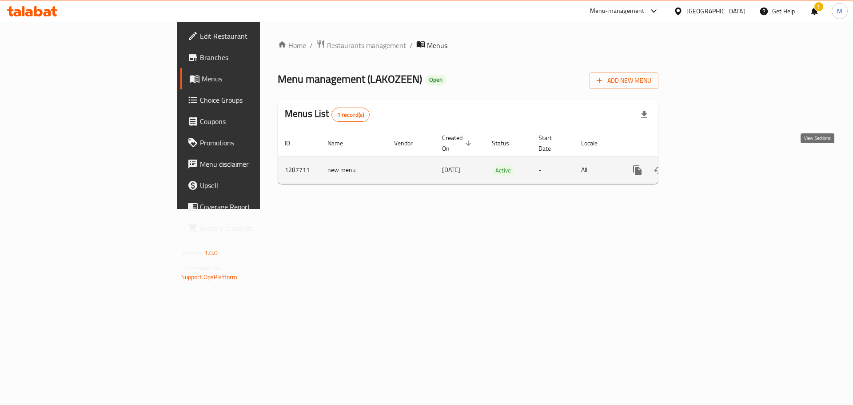
click at [707, 165] on icon "enhanced table" at bounding box center [701, 170] width 11 height 11
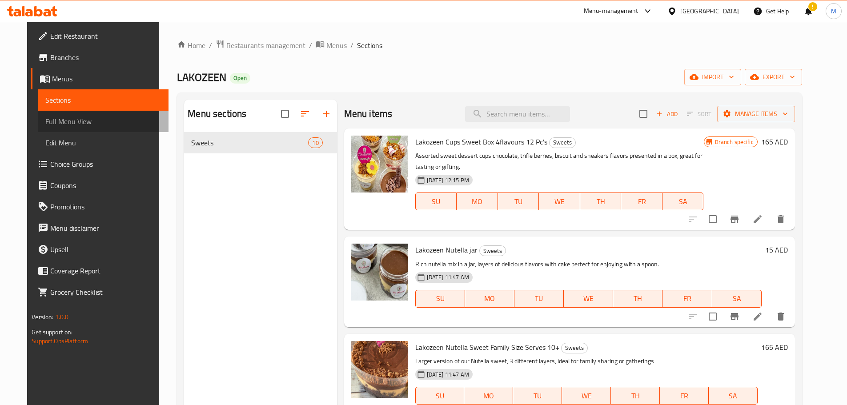
click at [78, 125] on span "Full Menu View" at bounding box center [103, 121] width 116 height 11
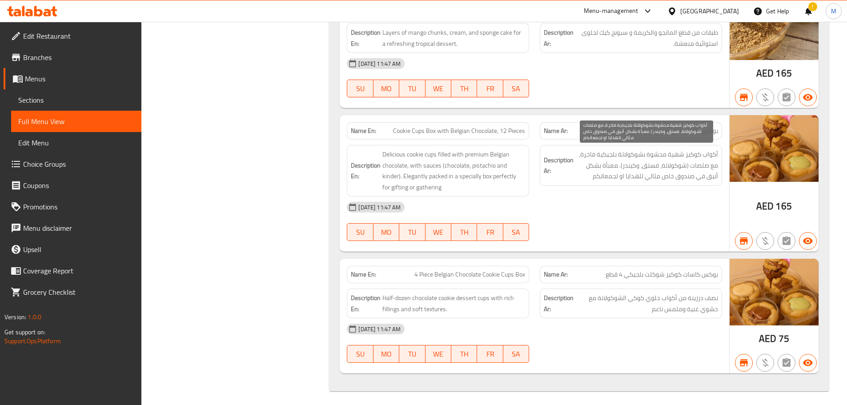
scroll to position [1035, 0]
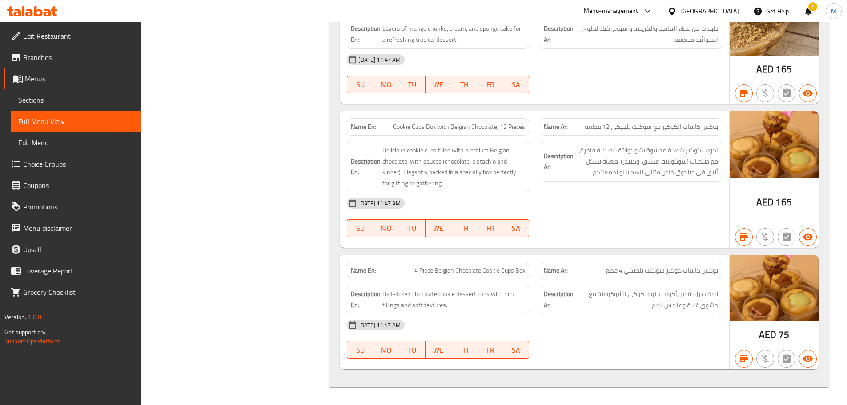
click at [427, 123] on span "Cookie Cups Box with Belgian Chocolate, 12 Pieces" at bounding box center [459, 126] width 132 height 9
copy span "Cookie Cups Box with Belgian Chocolate, 12 Pieces"
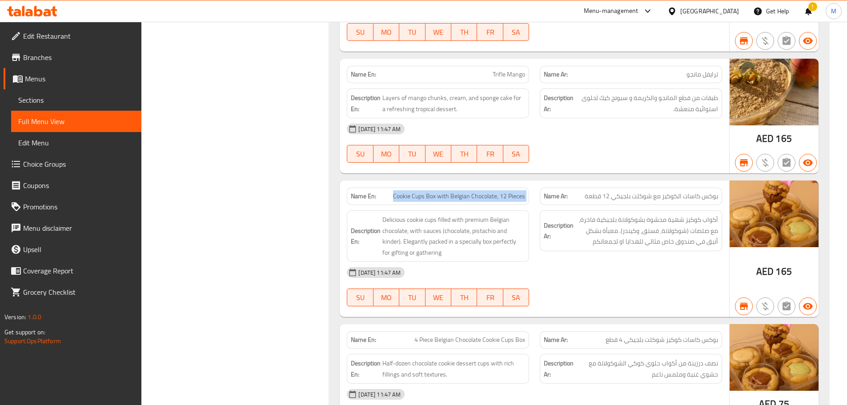
scroll to position [901, 0]
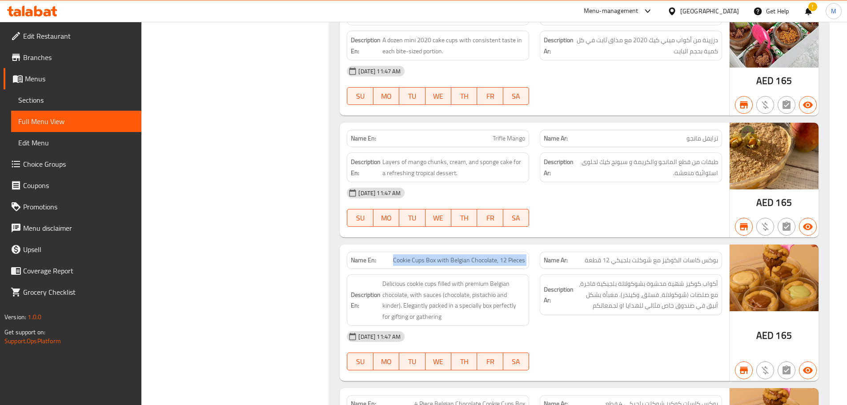
click at [396, 259] on span "Cookie Cups Box with Belgian Chocolate, 12 Pieces" at bounding box center [459, 260] width 132 height 9
click at [395, 259] on span "Cookie Cups Box with Belgian Chocolate, 12 Pieces" at bounding box center [459, 260] width 132 height 9
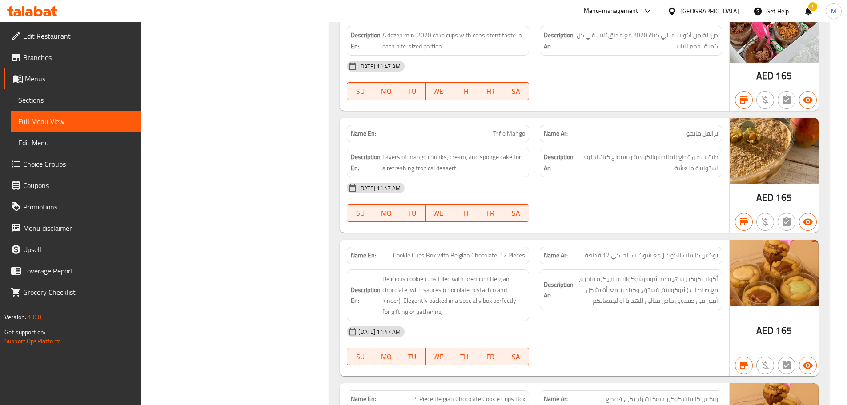
scroll to position [1035, 0]
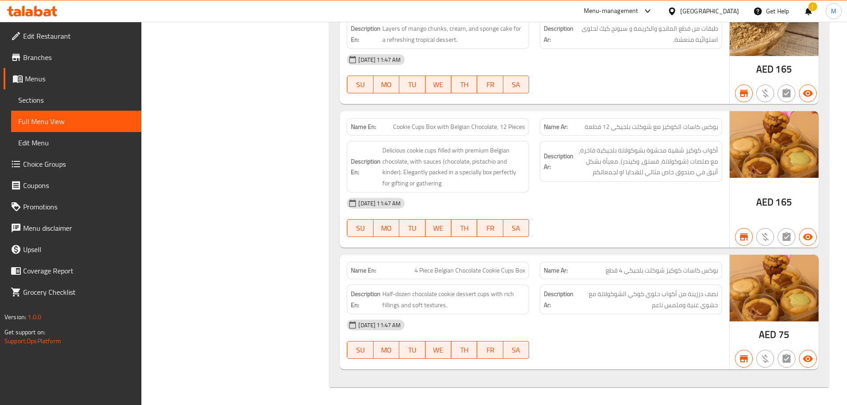
click at [429, 132] on span "Cookie Cups Box with Belgian Chocolate, 12 Pieces" at bounding box center [459, 126] width 132 height 9
copy span "Cookie Cups Box with Belgian Chocolate, 12 Pieces"
click at [433, 268] on span "4 Piece Belgian Chocolate Cookie Cups Box" at bounding box center [469, 270] width 111 height 9
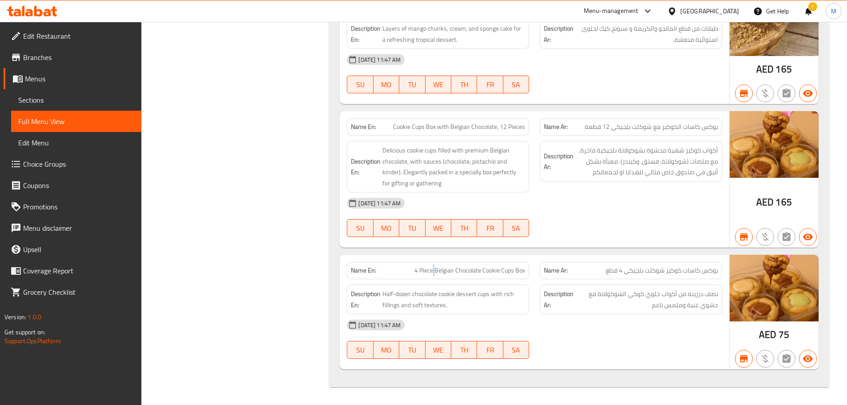
click at [433, 268] on span "4 Piece Belgian Chocolate Cookie Cups Box" at bounding box center [469, 270] width 111 height 9
copy span "4 Piece Belgian Chocolate Cookie Cups Box"
click at [32, 102] on span "Sections" at bounding box center [76, 100] width 116 height 11
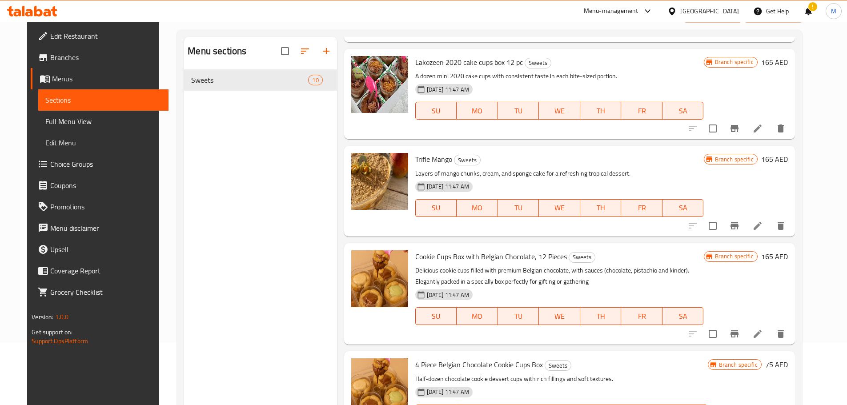
scroll to position [124, 0]
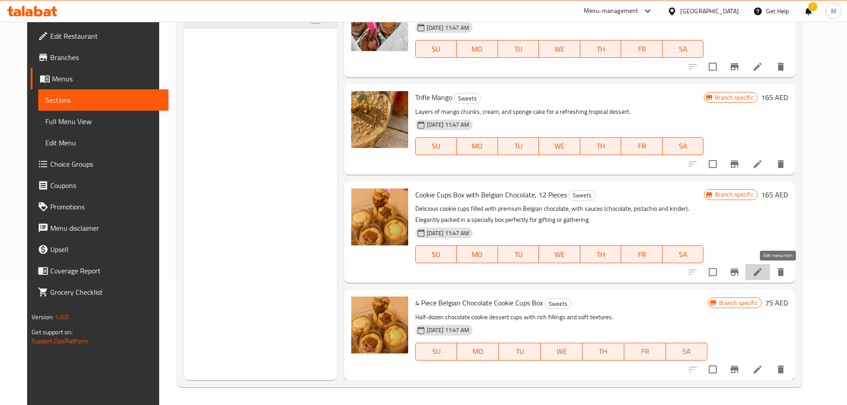
click at [763, 272] on icon at bounding box center [757, 272] width 11 height 11
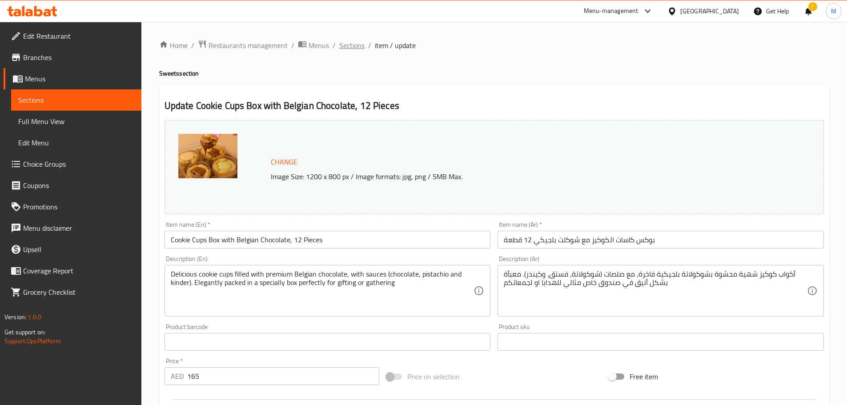
click at [353, 44] on span "Sections" at bounding box center [351, 45] width 25 height 11
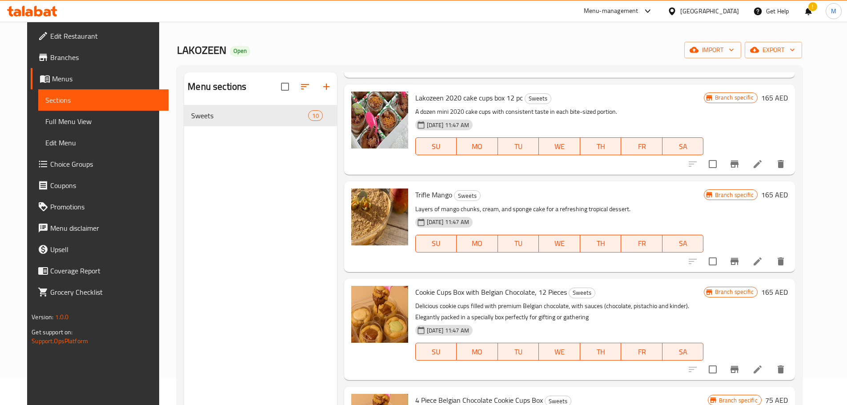
scroll to position [124, 0]
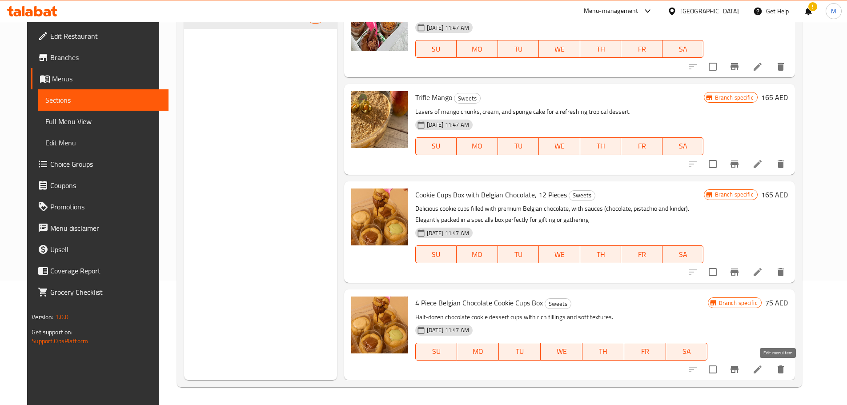
click at [761, 372] on icon at bounding box center [757, 369] width 8 height 8
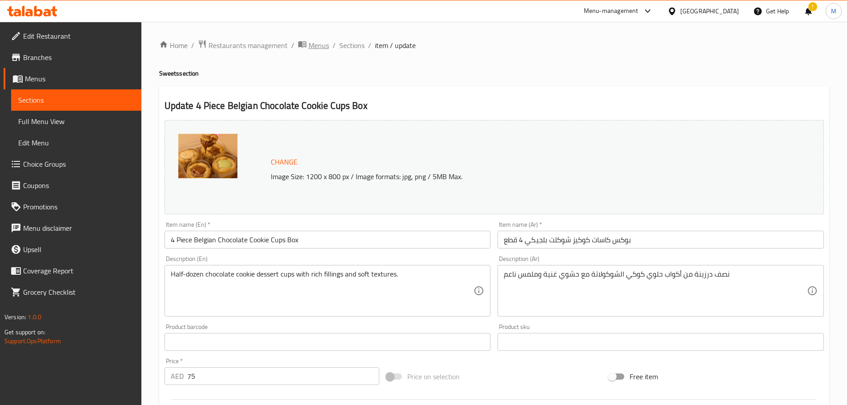
click at [318, 47] on span "Menus" at bounding box center [318, 45] width 20 height 11
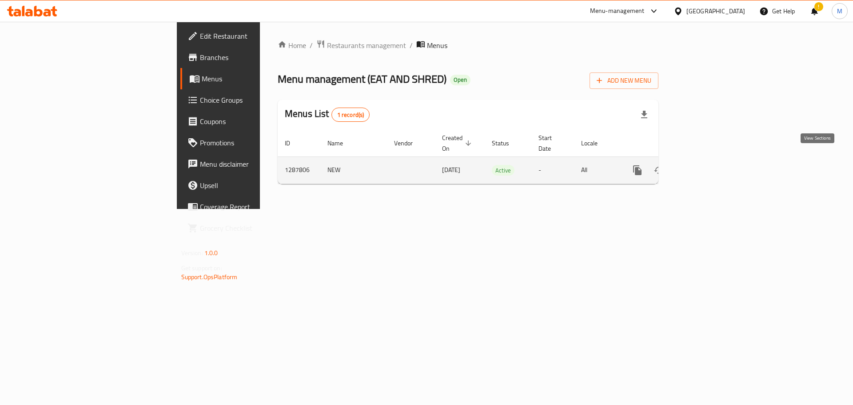
click at [707, 165] on icon "enhanced table" at bounding box center [701, 170] width 11 height 11
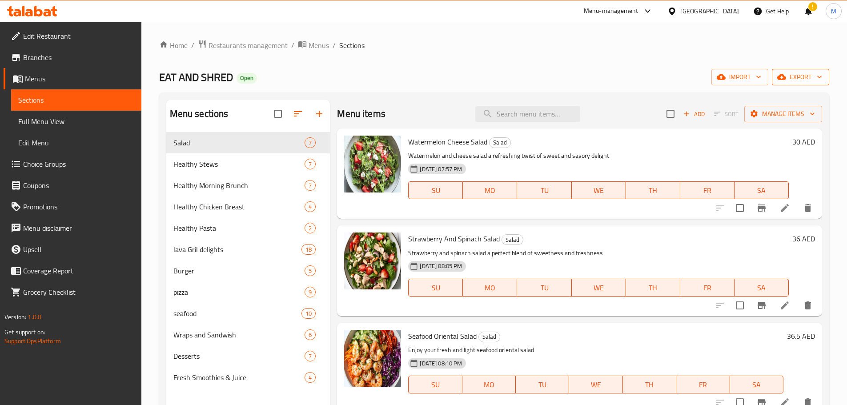
click at [816, 81] on icon "button" at bounding box center [819, 76] width 9 height 9
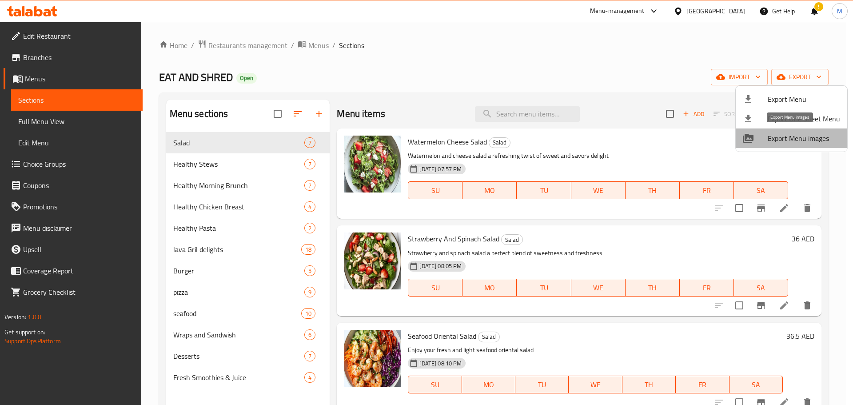
click at [801, 140] on span "Export Menu images" at bounding box center [804, 138] width 72 height 11
click at [451, 74] on div at bounding box center [426, 202] width 853 height 405
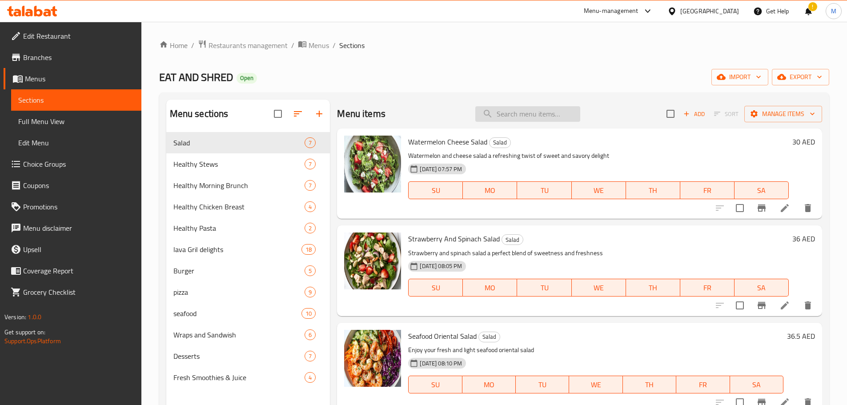
click at [515, 114] on input "search" at bounding box center [527, 114] width 105 height 16
paste input "Vegetable Shrimp With White Sauce"
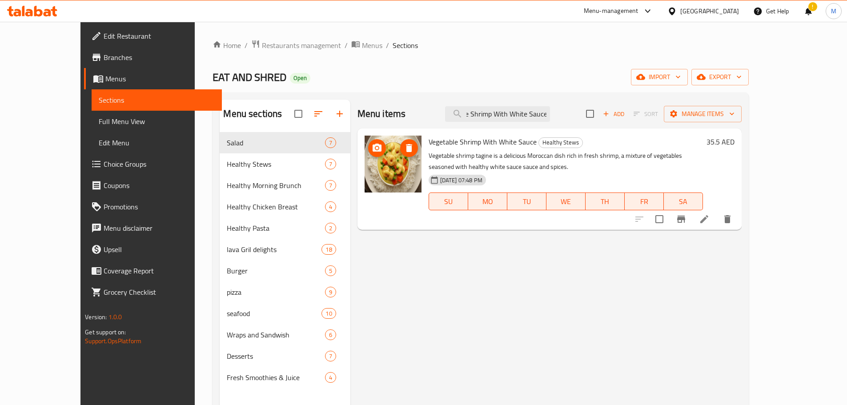
type input "Vegetable Shrimp With White Sauce"
click at [709, 214] on icon at bounding box center [704, 219] width 11 height 11
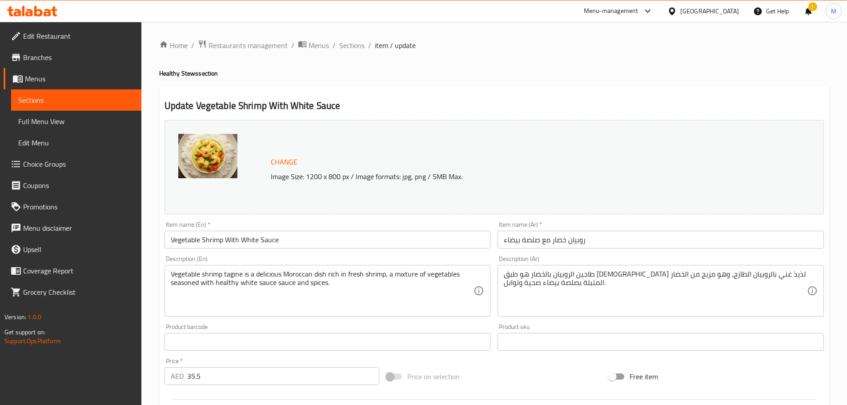
drag, startPoint x: 348, startPoint y: 46, endPoint x: 374, endPoint y: 59, distance: 28.2
click at [348, 46] on span "Sections" at bounding box center [351, 45] width 25 height 11
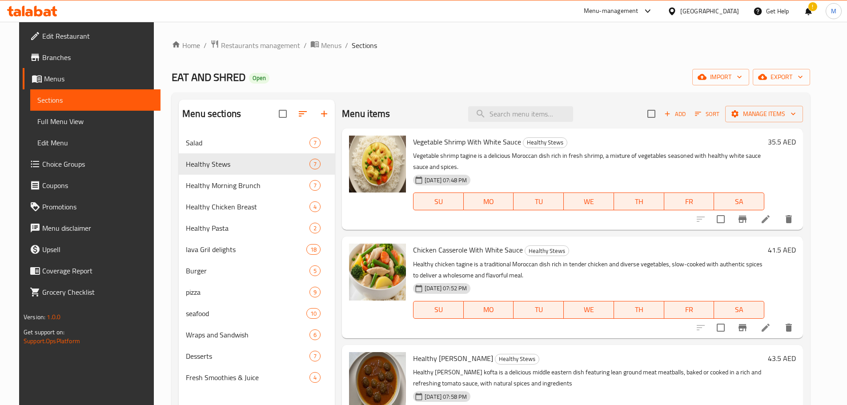
click at [520, 122] on div "Menu items Add Sort Manage items" at bounding box center [572, 114] width 461 height 29
click at [528, 116] on input "search" at bounding box center [520, 114] width 105 height 16
paste input "Chicken Casserole With White Sauce"
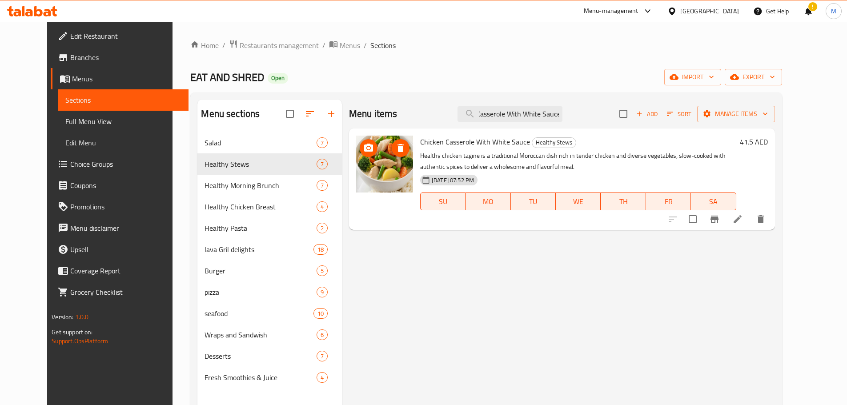
type input "Chicken Casserole With White Sauce"
click at [743, 214] on icon at bounding box center [737, 219] width 11 height 11
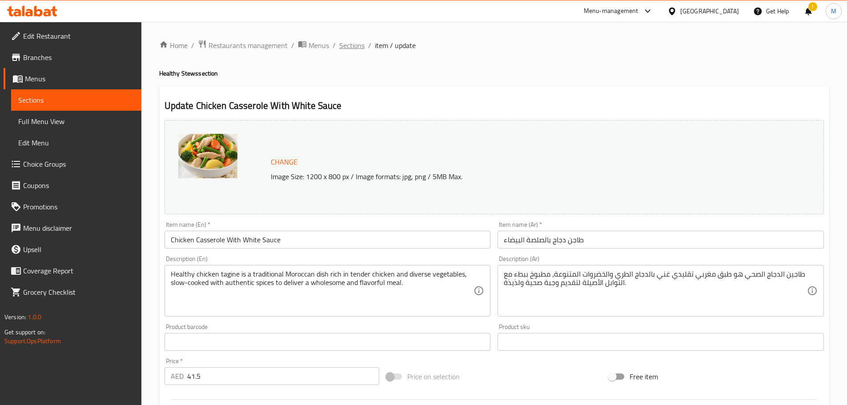
click at [351, 43] on span "Sections" at bounding box center [351, 45] width 25 height 11
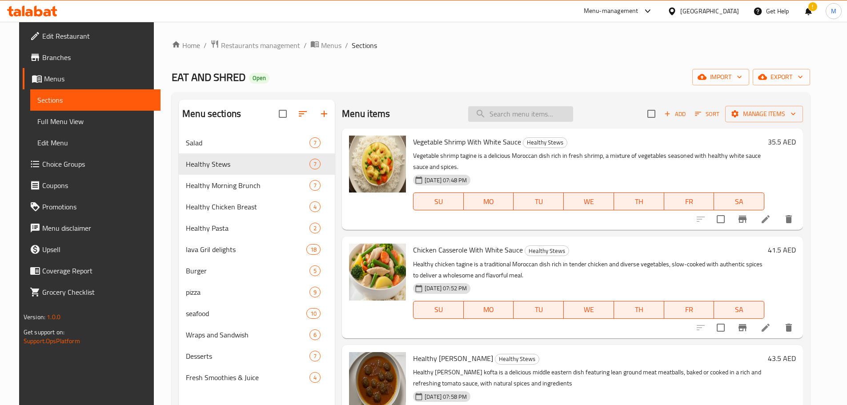
click at [525, 113] on input "search" at bounding box center [520, 114] width 105 height 16
paste input "Gluten-Free Sweet Potato Pizza Crust With Shrimp"
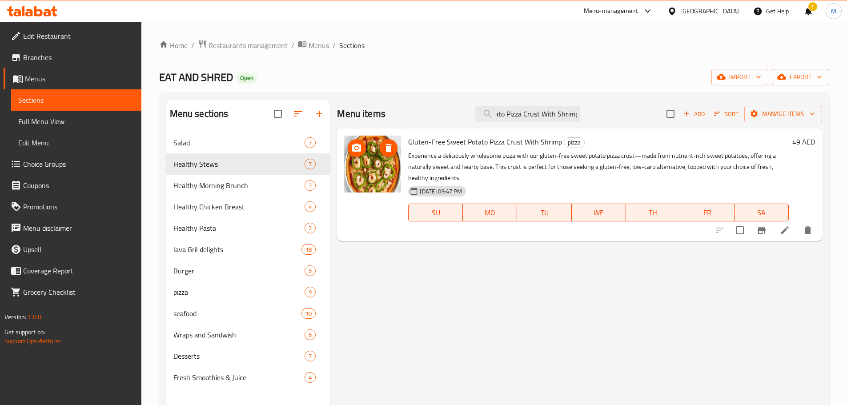
type input "Gluten-Free Sweet Potato Pizza Crust With Shrimp"
click at [787, 231] on icon at bounding box center [784, 230] width 11 height 11
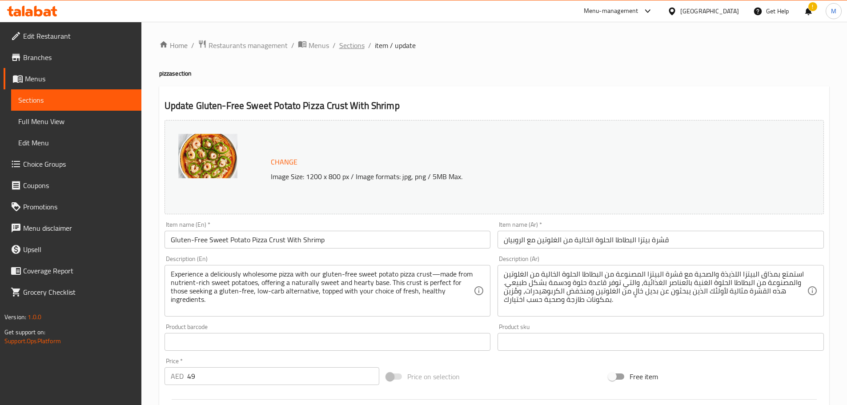
click at [352, 46] on span "Sections" at bounding box center [351, 45] width 25 height 11
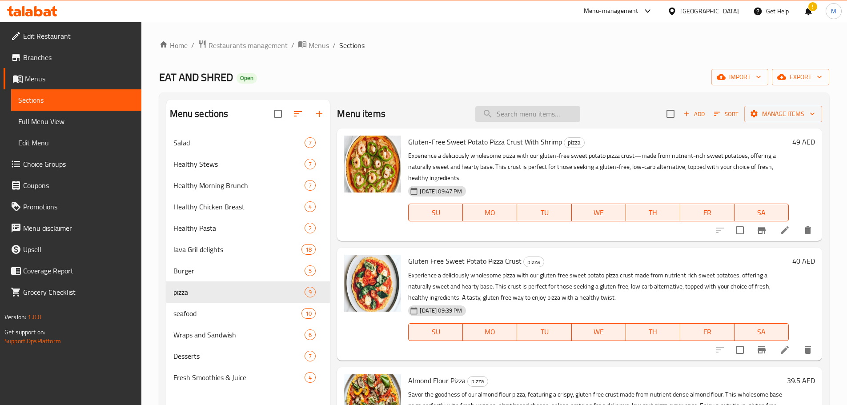
click at [521, 120] on input "search" at bounding box center [527, 114] width 105 height 16
paste input "Gluten-Free Sweet Potato Pizza Crust With Chicken Breast"
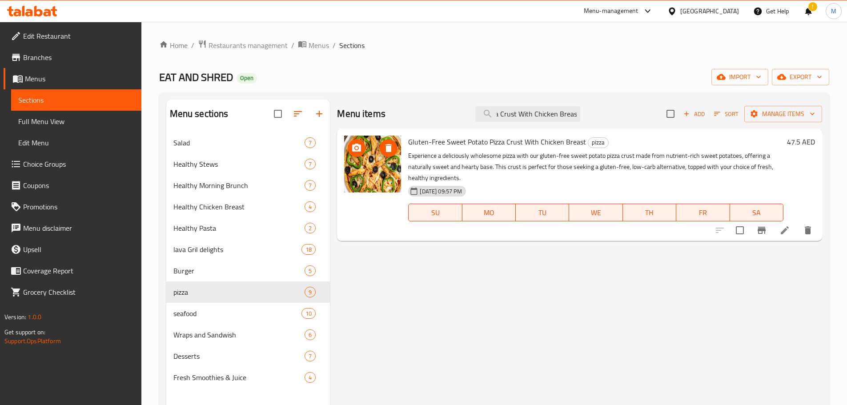
type input "Gluten-Free Sweet Potato Pizza Crust With Chicken Breast"
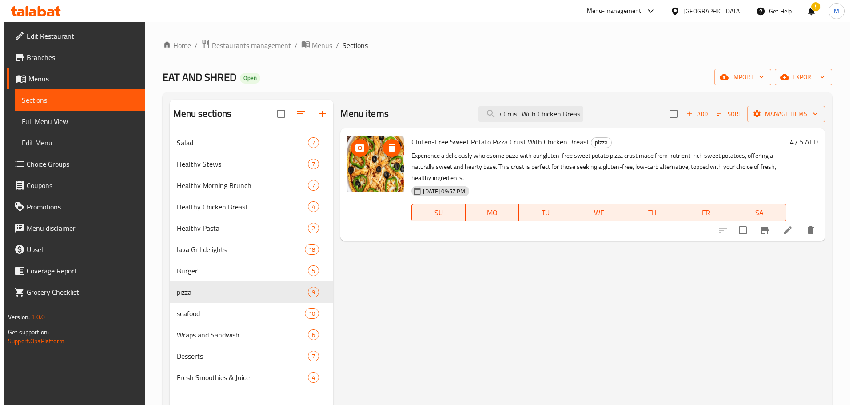
scroll to position [0, 0]
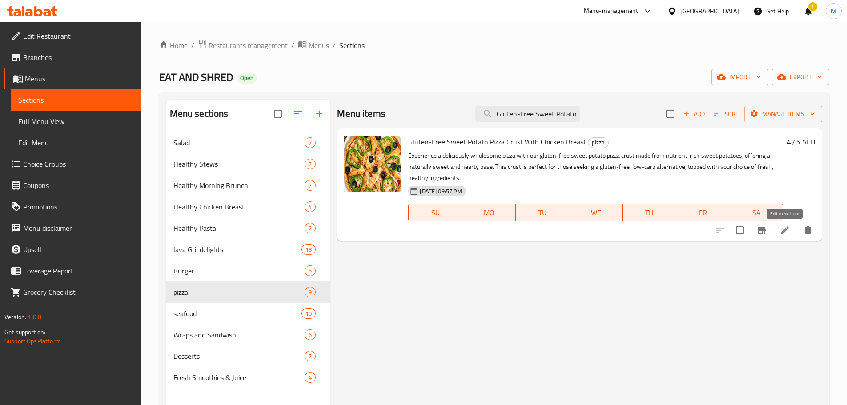
click at [784, 230] on icon at bounding box center [784, 230] width 8 height 8
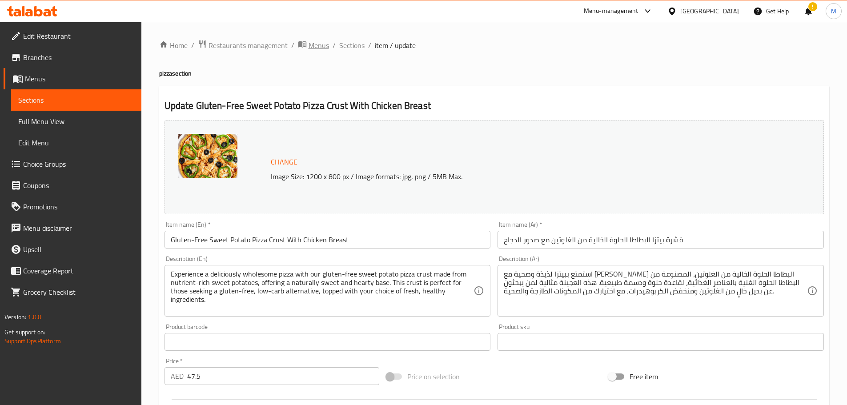
click at [313, 45] on span "Menus" at bounding box center [318, 45] width 20 height 11
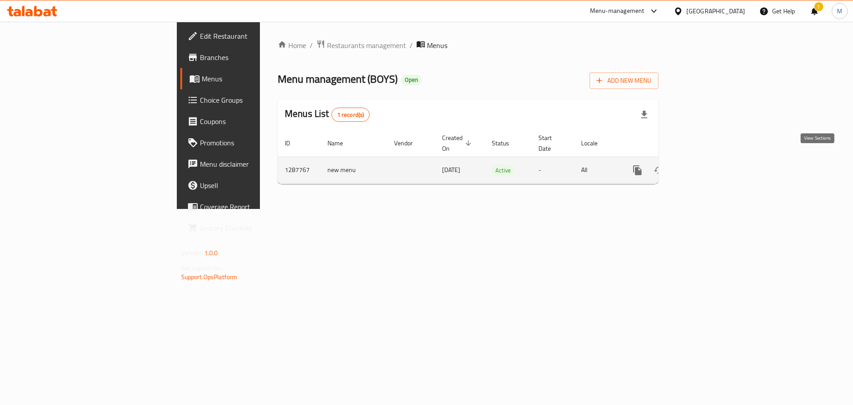
click at [707, 165] on icon "enhanced table" at bounding box center [701, 170] width 11 height 11
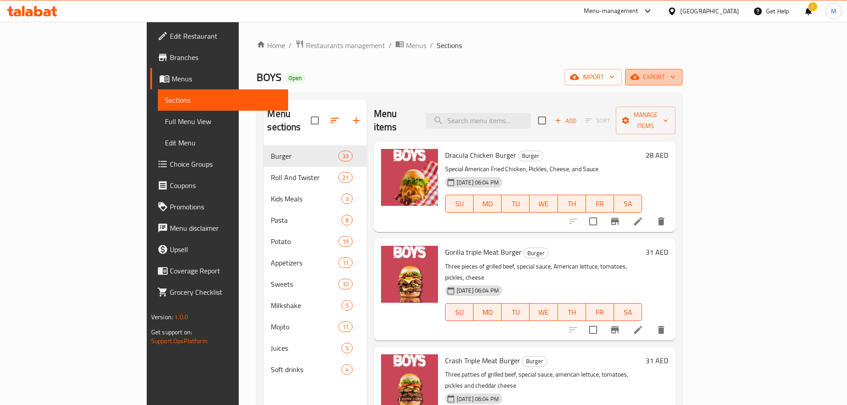
click at [677, 75] on icon "button" at bounding box center [672, 76] width 9 height 9
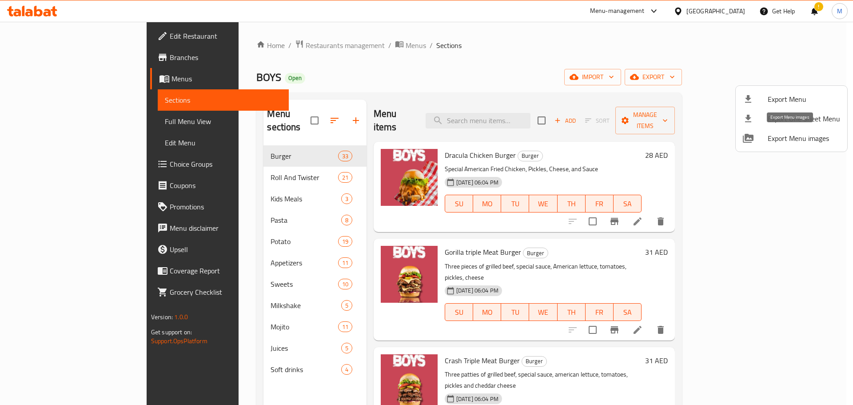
click at [779, 136] on span "Export Menu images" at bounding box center [804, 138] width 72 height 11
click at [322, 44] on div at bounding box center [426, 202] width 853 height 405
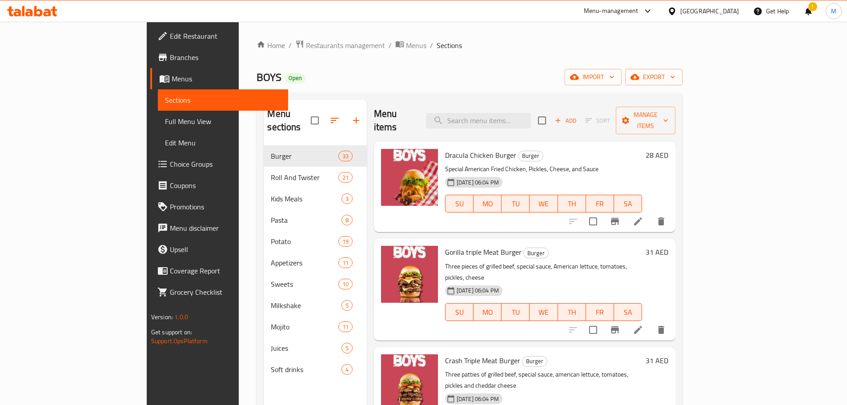
click at [312, 52] on div "Home / Restaurants management / Menus / Sections BOYS Open import export Menu s…" at bounding box center [469, 276] width 426 height 472
click at [406, 46] on span "Menus" at bounding box center [416, 45] width 20 height 11
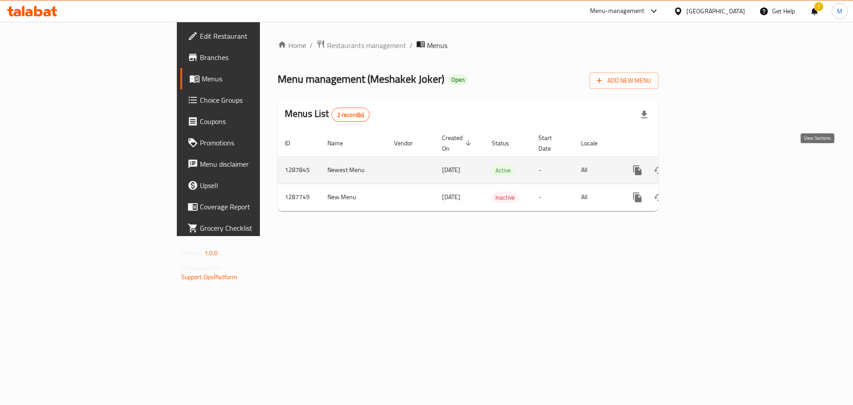
click at [707, 165] on icon "enhanced table" at bounding box center [701, 170] width 11 height 11
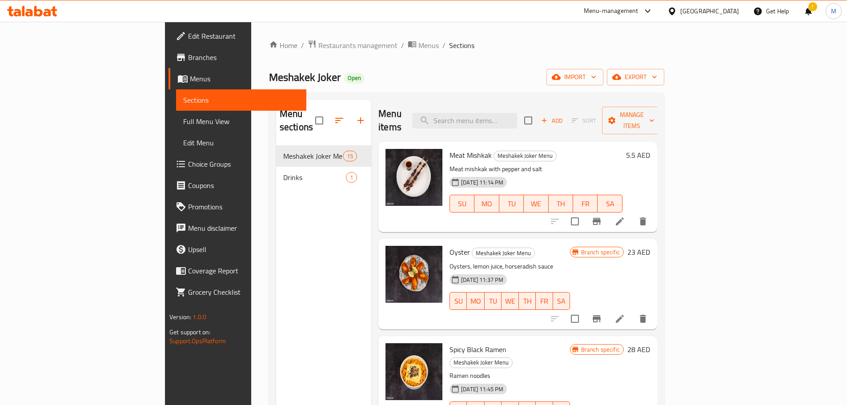
click at [183, 119] on span "Full Menu View" at bounding box center [241, 121] width 116 height 11
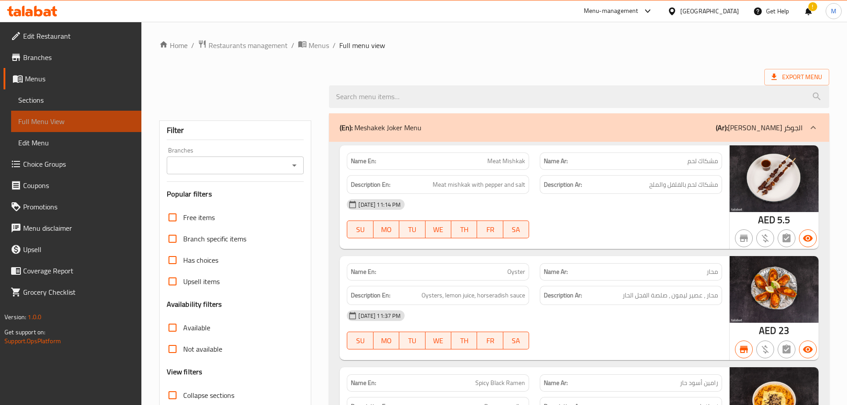
click at [90, 119] on span "Full Menu View" at bounding box center [76, 121] width 116 height 11
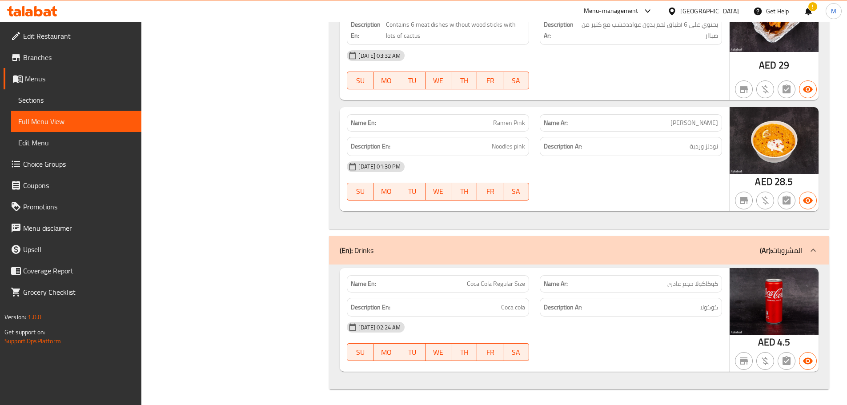
scroll to position [1610, 0]
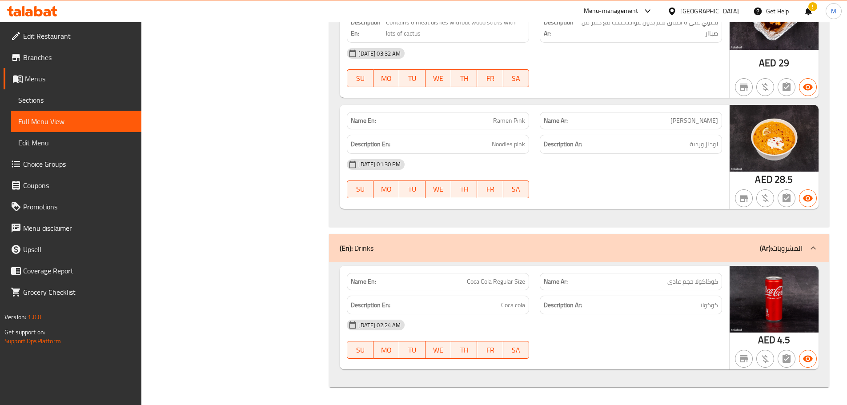
click at [579, 161] on div "27-05-2025 01:30 PM" at bounding box center [534, 164] width 386 height 21
click at [511, 181] on button "SA" at bounding box center [516, 189] width 26 height 18
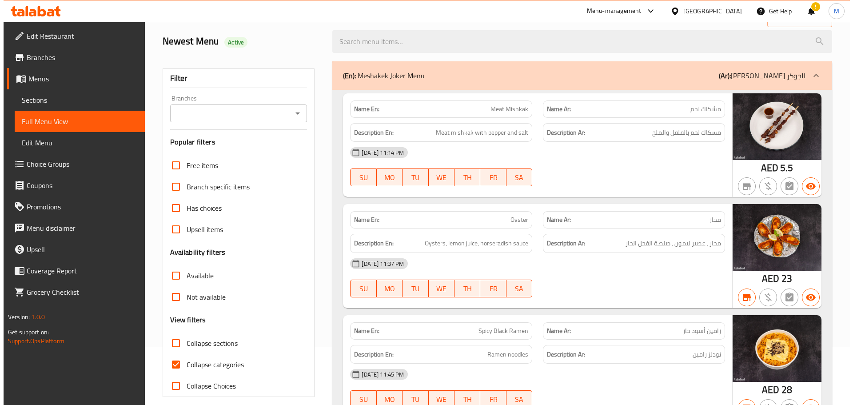
scroll to position [0, 0]
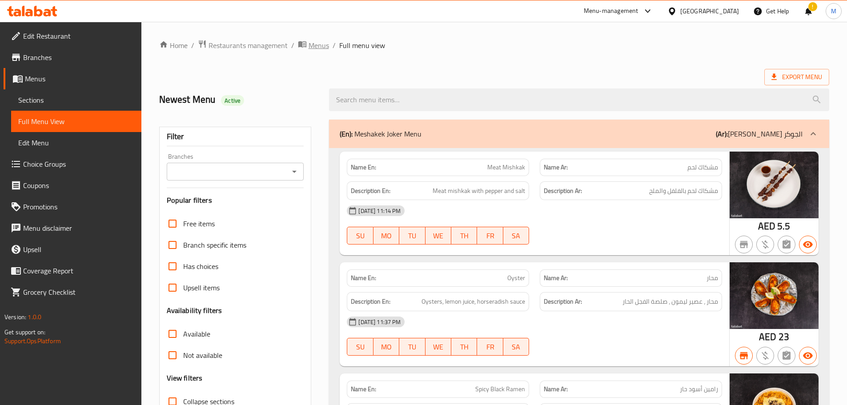
click at [311, 46] on span "Menus" at bounding box center [318, 45] width 20 height 11
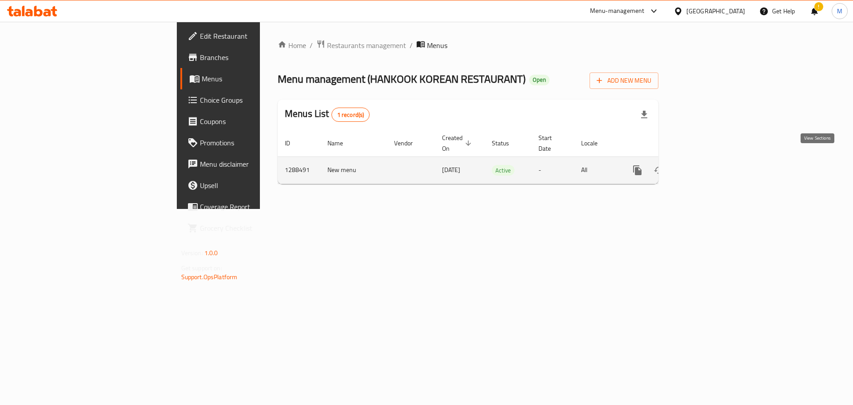
click at [707, 165] on icon "enhanced table" at bounding box center [701, 170] width 11 height 11
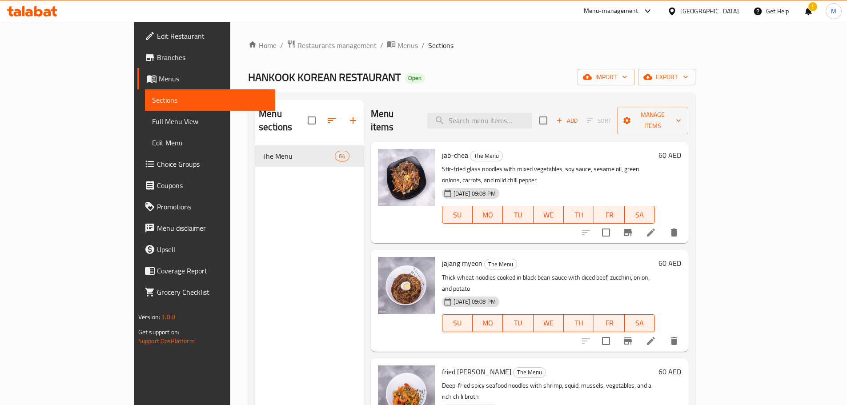
click at [152, 118] on span "Full Menu View" at bounding box center [210, 121] width 116 height 11
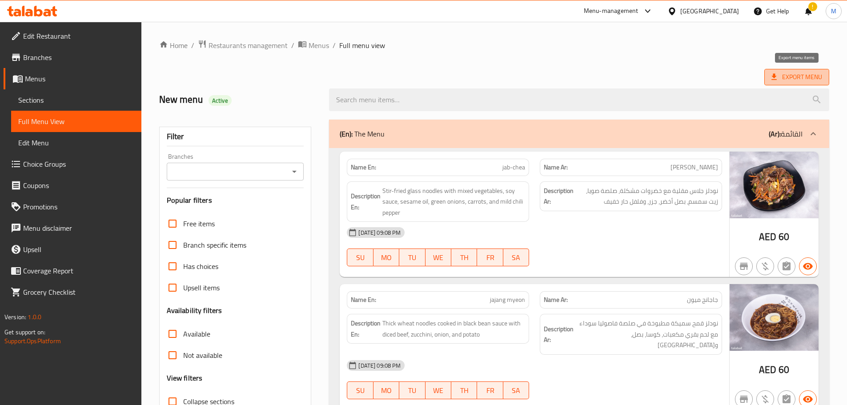
click at [815, 73] on span "Export Menu" at bounding box center [796, 77] width 51 height 11
click at [41, 95] on span "Sections" at bounding box center [76, 100] width 116 height 11
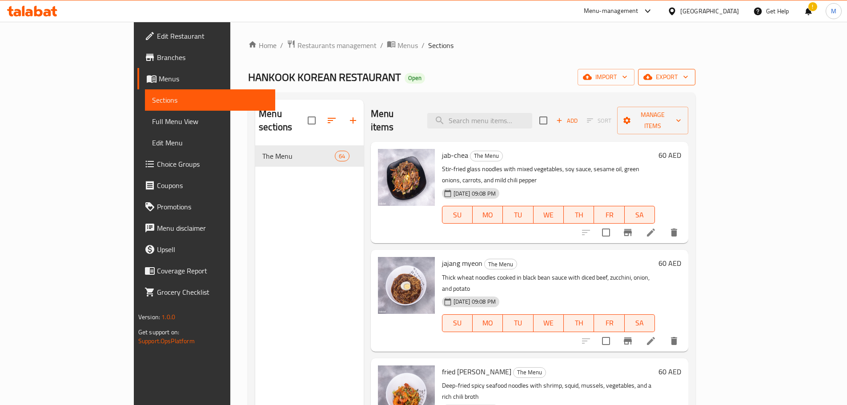
click at [695, 68] on div "Home / Restaurants management / Menus / Sections HANKOOK KOREAN RESTAURANT Open…" at bounding box center [471, 276] width 447 height 472
click at [695, 70] on button "export" at bounding box center [666, 77] width 57 height 16
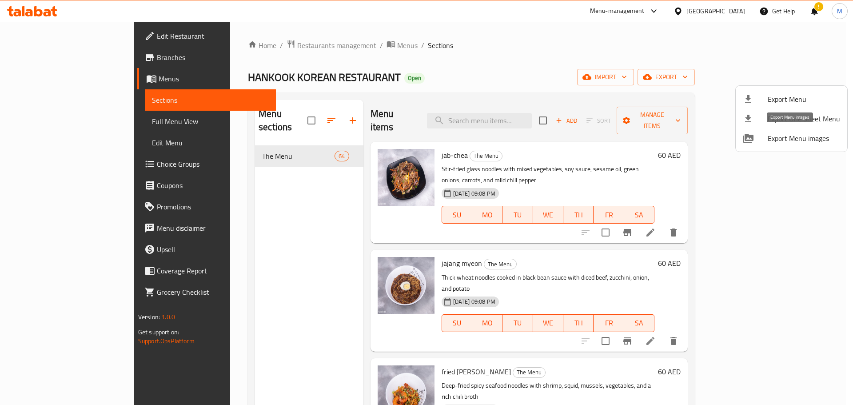
click at [801, 140] on span "Export Menu images" at bounding box center [804, 138] width 72 height 11
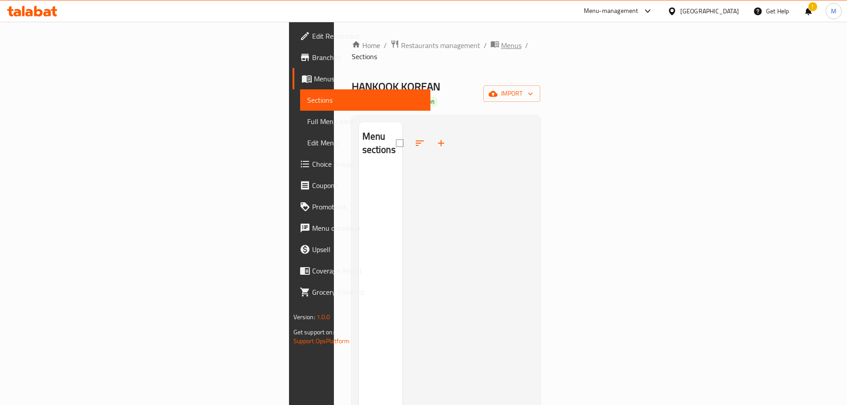
click at [501, 46] on span "Menus" at bounding box center [511, 45] width 20 height 11
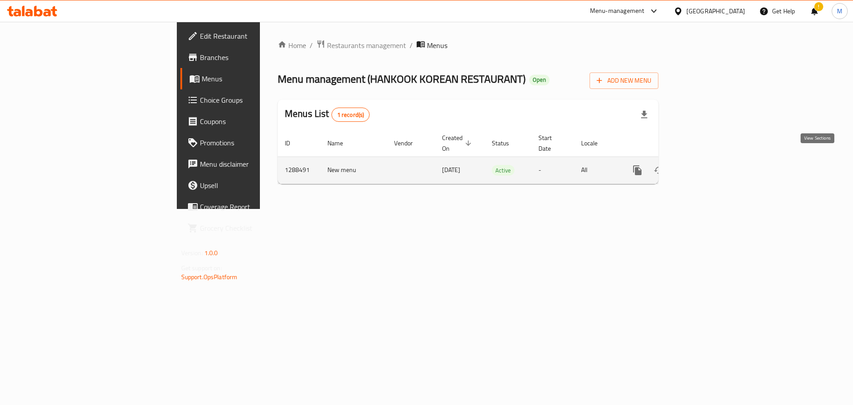
click at [707, 165] on icon "enhanced table" at bounding box center [701, 170] width 11 height 11
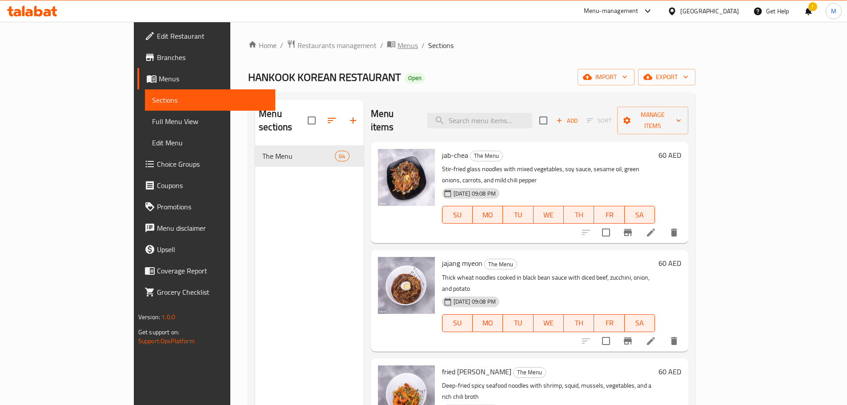
click at [397, 45] on span "Menus" at bounding box center [407, 45] width 20 height 11
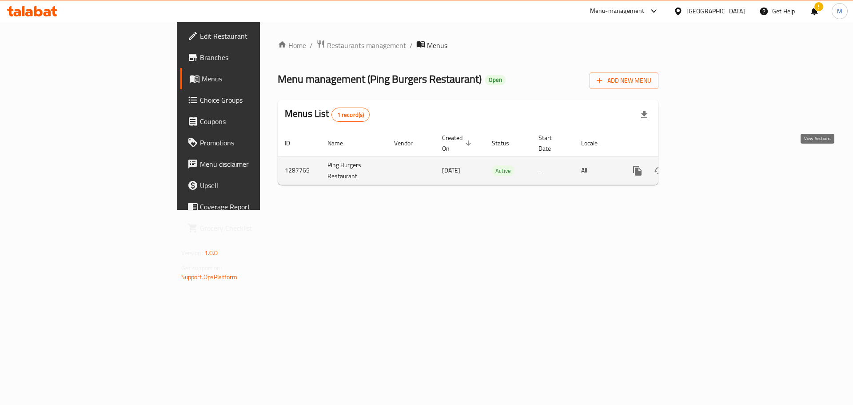
click at [707, 165] on icon "enhanced table" at bounding box center [701, 170] width 11 height 11
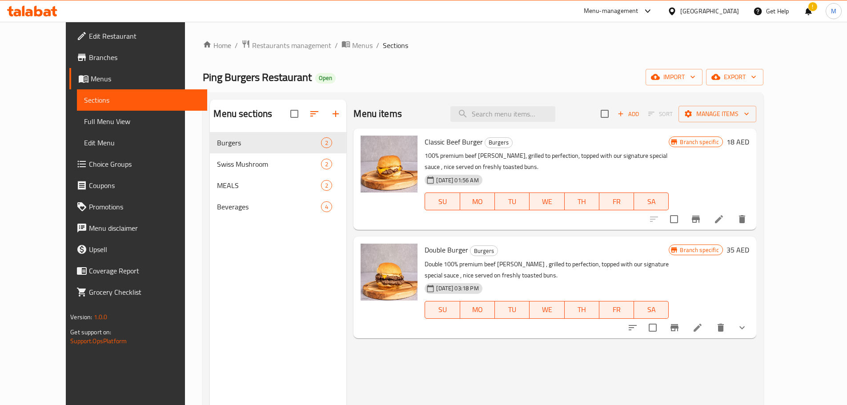
click at [84, 123] on span "Full Menu View" at bounding box center [142, 121] width 116 height 11
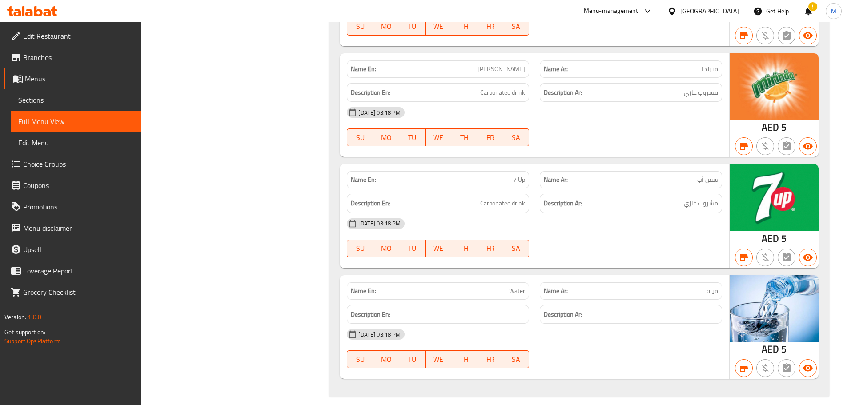
scroll to position [1315, 0]
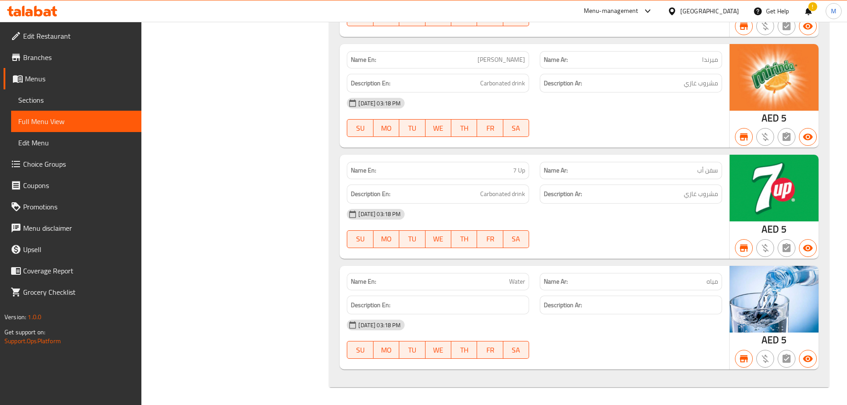
click at [494, 65] on div "Name En: [PERSON_NAME]" at bounding box center [438, 59] width 182 height 17
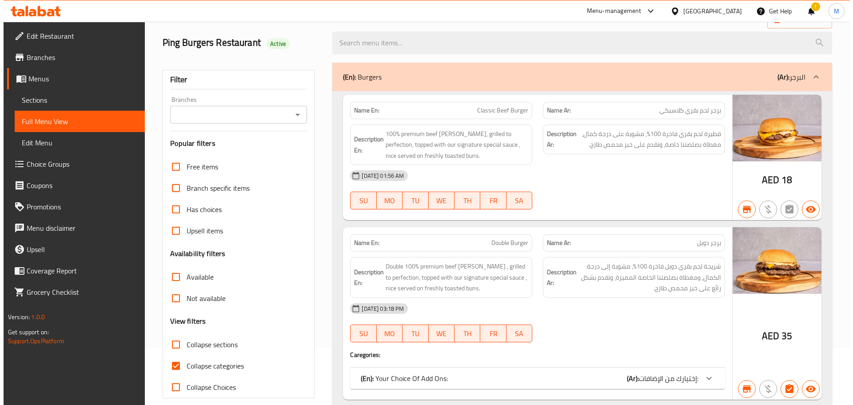
scroll to position [0, 0]
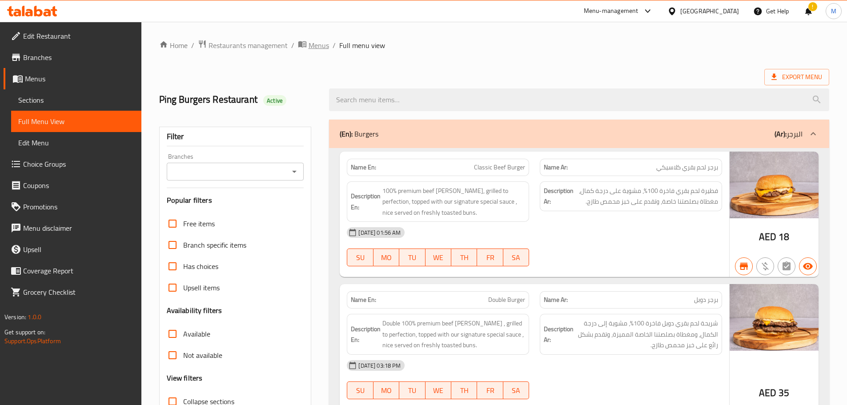
click at [316, 40] on span "Menus" at bounding box center [318, 45] width 20 height 11
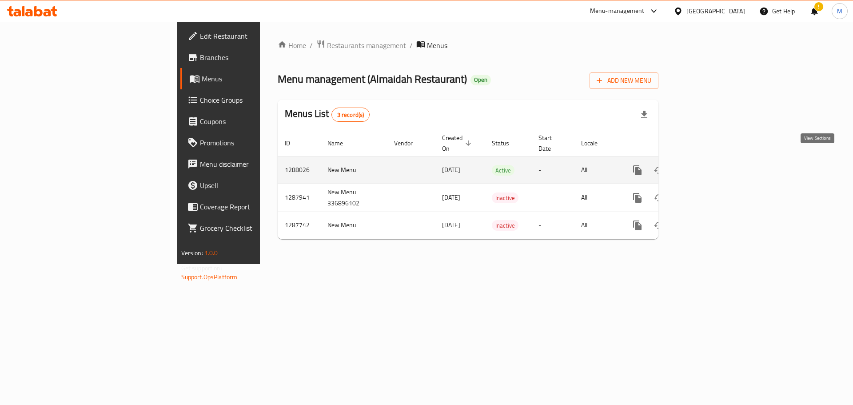
click at [712, 160] on link "enhanced table" at bounding box center [701, 170] width 21 height 21
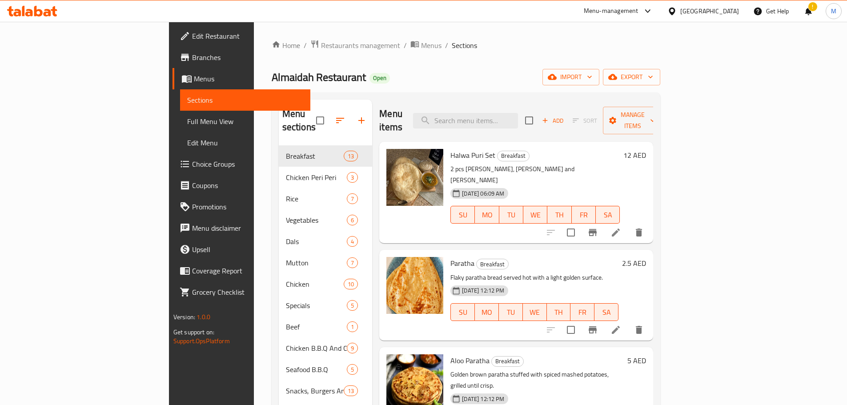
click at [660, 68] on div "Home / Restaurants management / Menus / Sections Almaidah Restaurant Open impor…" at bounding box center [466, 276] width 388 height 472
click at [653, 75] on span "export" at bounding box center [631, 77] width 43 height 11
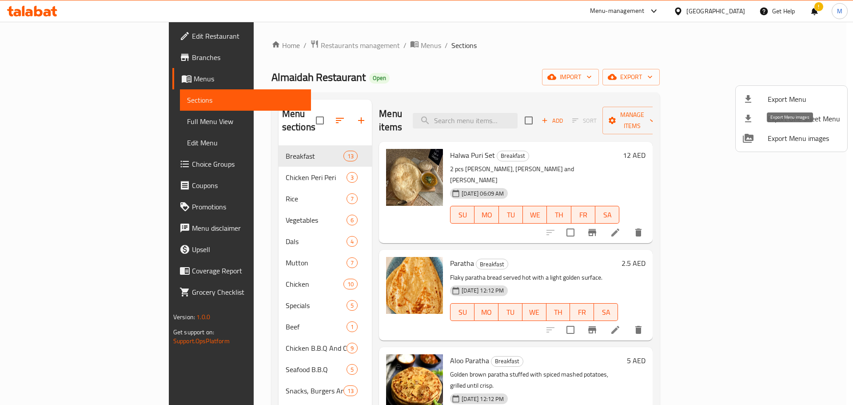
click at [799, 139] on span "Export Menu images" at bounding box center [804, 138] width 72 height 11
click at [316, 50] on div at bounding box center [426, 202] width 853 height 405
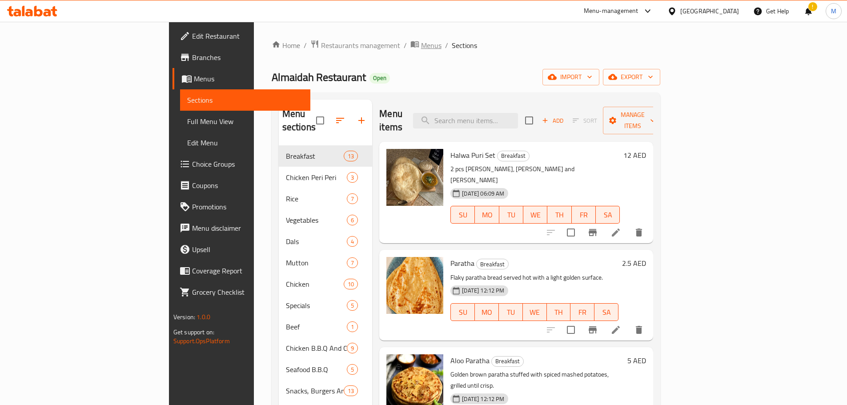
click at [421, 46] on span "Menus" at bounding box center [431, 45] width 20 height 11
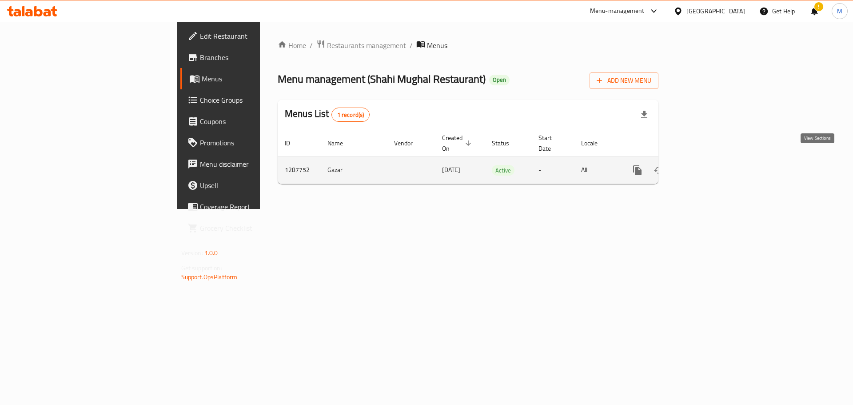
click at [707, 165] on icon "enhanced table" at bounding box center [701, 170] width 11 height 11
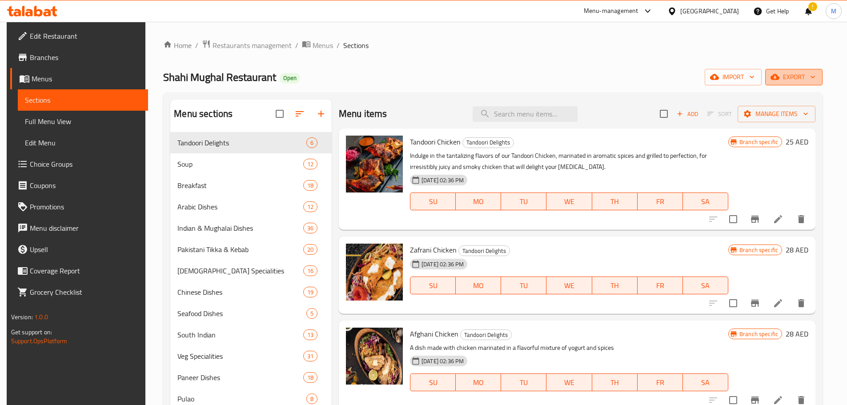
click at [803, 77] on span "export" at bounding box center [793, 77] width 43 height 11
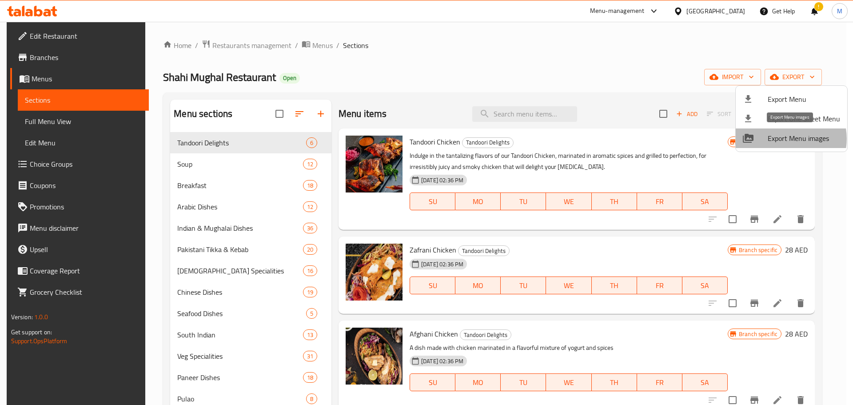
click at [786, 139] on span "Export Menu images" at bounding box center [804, 138] width 72 height 11
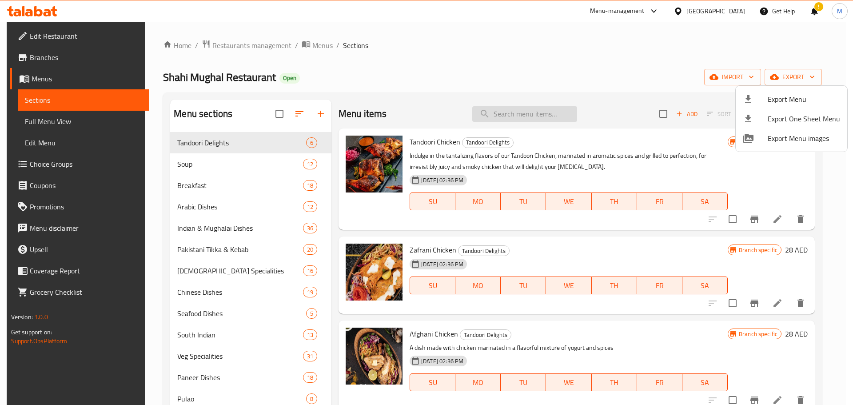
drag, startPoint x: 494, startPoint y: 108, endPoint x: 499, endPoint y: 117, distance: 10.3
click at [494, 108] on div at bounding box center [426, 202] width 853 height 405
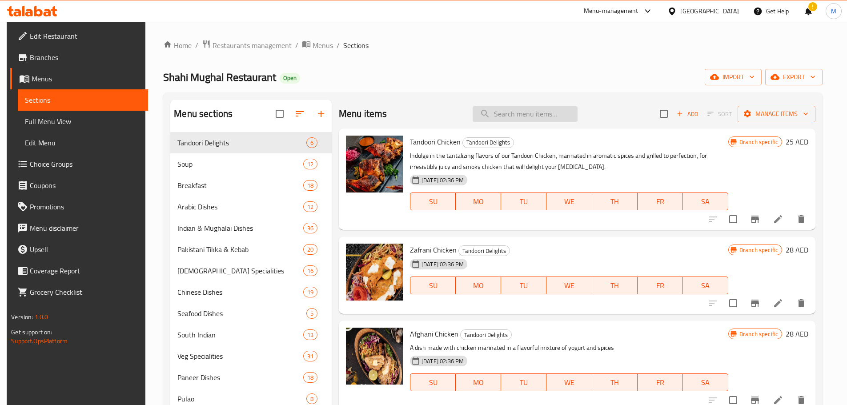
click at [499, 117] on input "search" at bounding box center [524, 114] width 105 height 16
paste input "Chana"
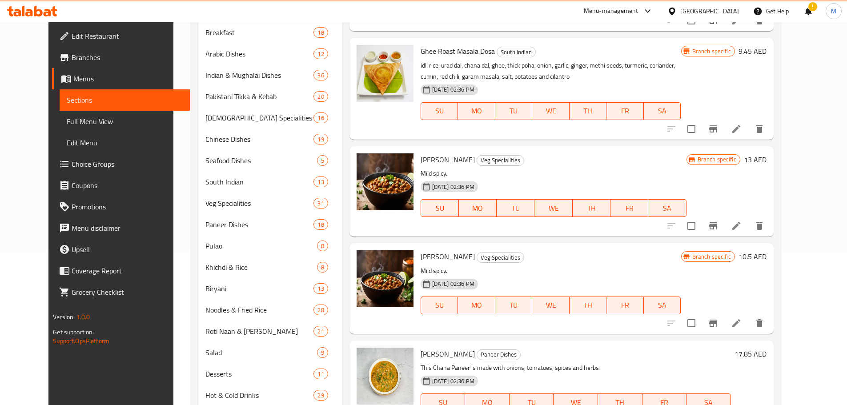
scroll to position [178, 0]
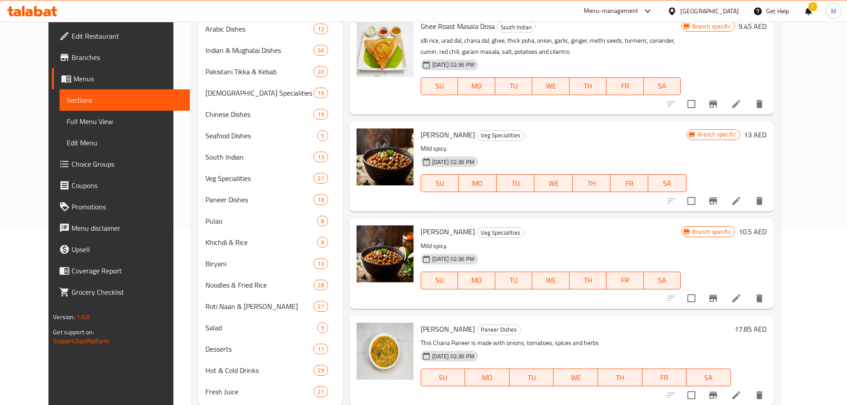
type input "Chana"
click at [740, 297] on icon at bounding box center [736, 298] width 8 height 8
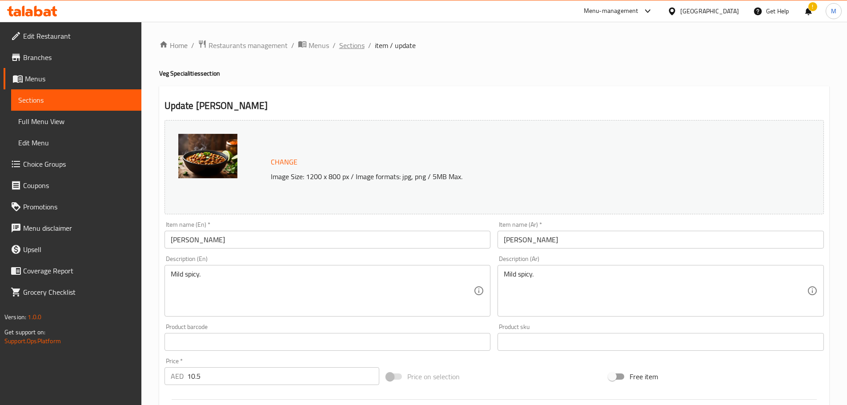
click at [348, 44] on span "Sections" at bounding box center [351, 45] width 25 height 11
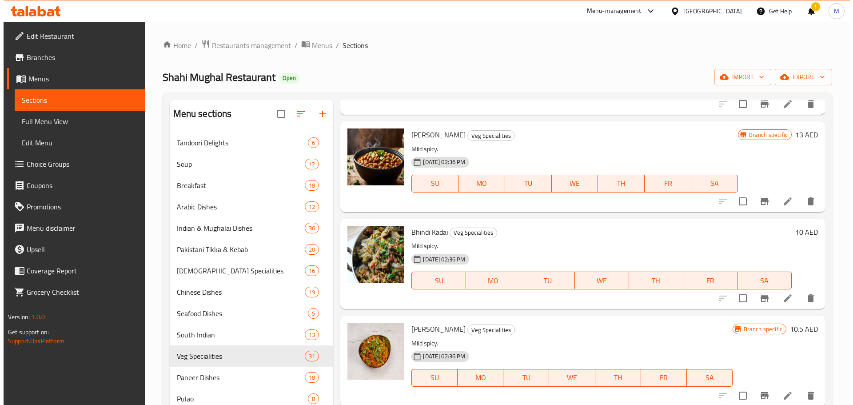
scroll to position [1733, 0]
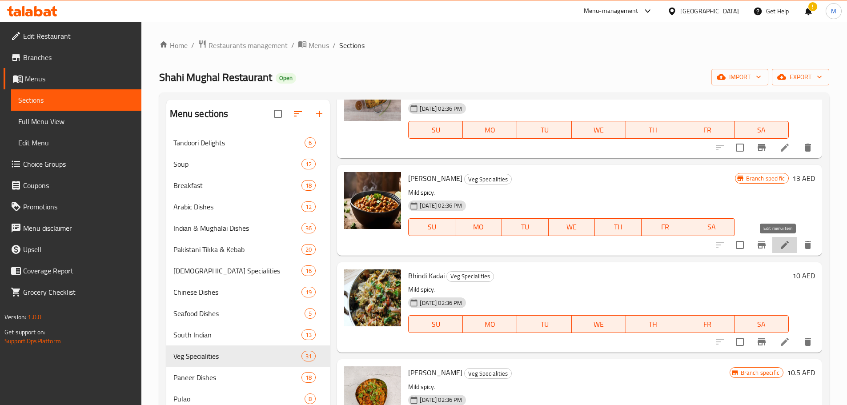
click at [780, 242] on icon at bounding box center [784, 245] width 8 height 8
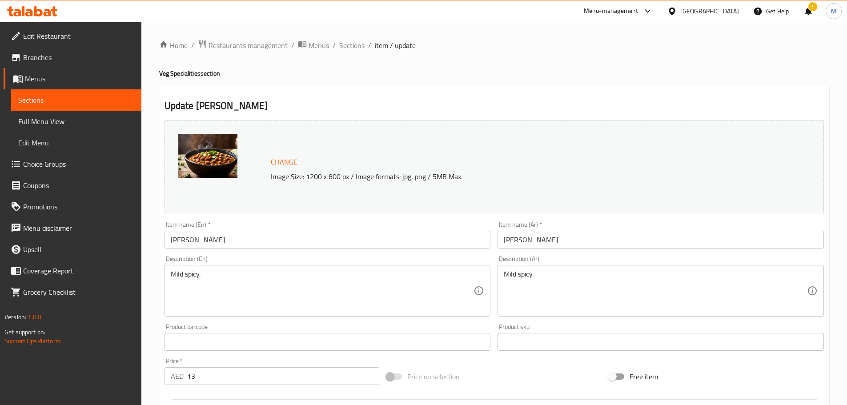
drag, startPoint x: 344, startPoint y: 43, endPoint x: 378, endPoint y: 61, distance: 38.8
click at [344, 43] on span "Sections" at bounding box center [351, 45] width 25 height 11
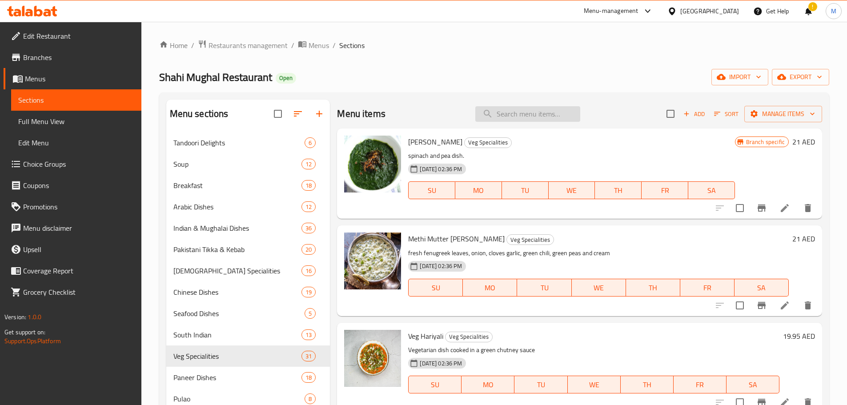
click at [522, 108] on input "search" at bounding box center [527, 114] width 105 height 16
paste input "Sweet Corn Soup"
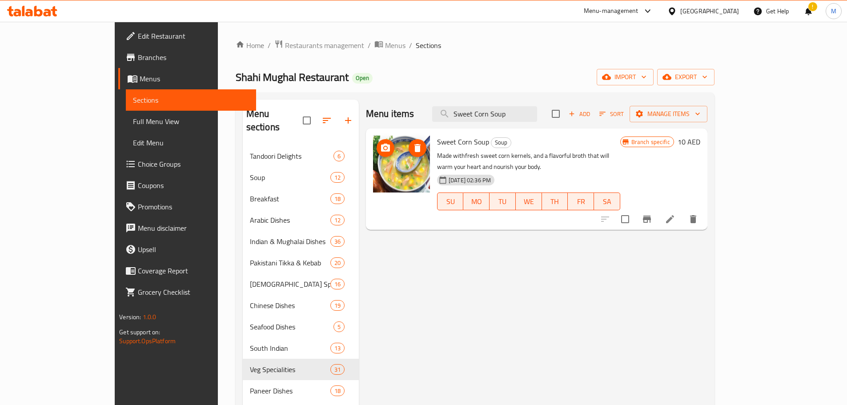
type input "Sweet Corn Soup"
click at [675, 214] on icon at bounding box center [669, 219] width 11 height 11
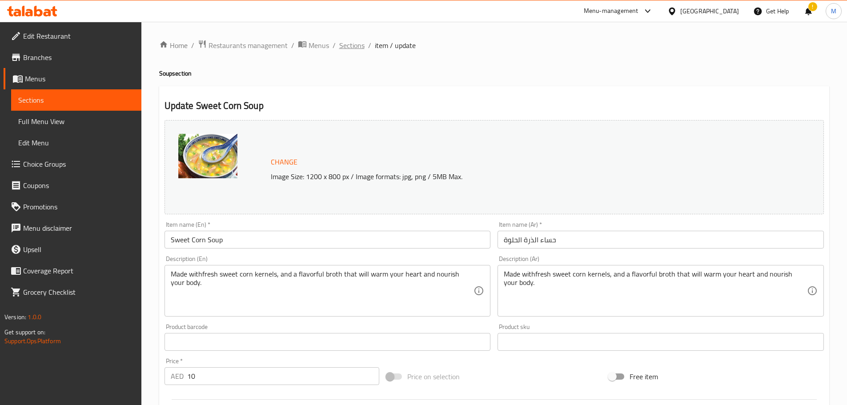
click at [342, 44] on span "Sections" at bounding box center [351, 45] width 25 height 11
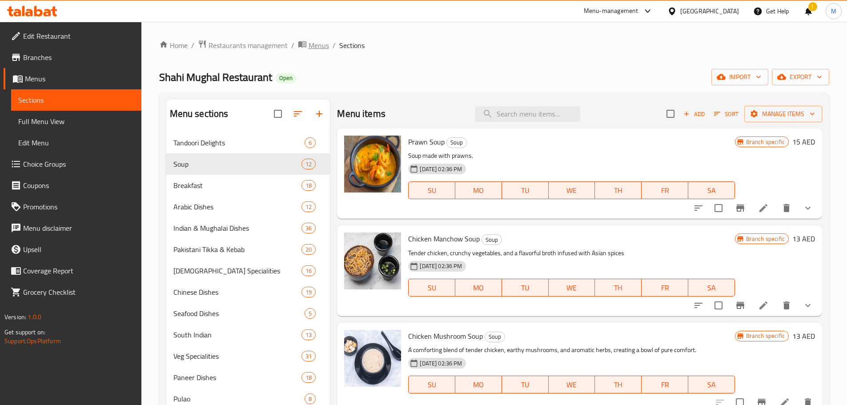
click at [323, 45] on span "Menus" at bounding box center [318, 45] width 20 height 11
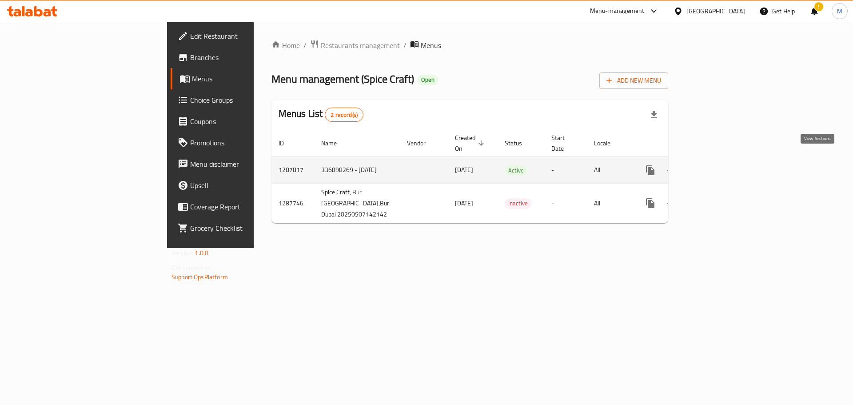
click at [720, 165] on icon "enhanced table" at bounding box center [714, 170] width 11 height 11
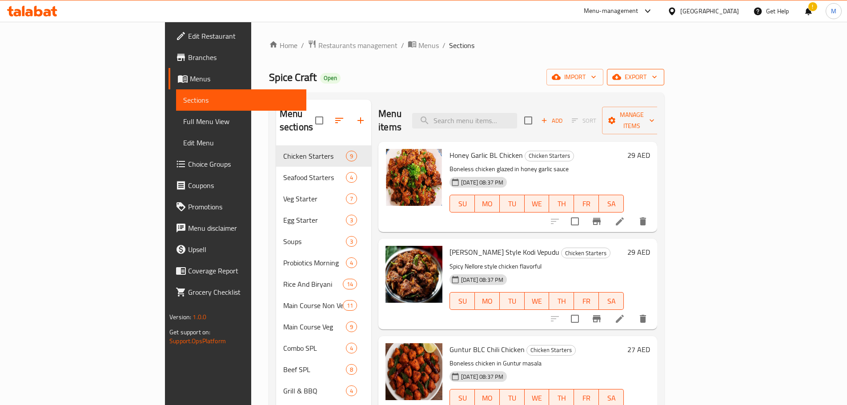
click at [659, 72] on icon "button" at bounding box center [654, 76] width 9 height 9
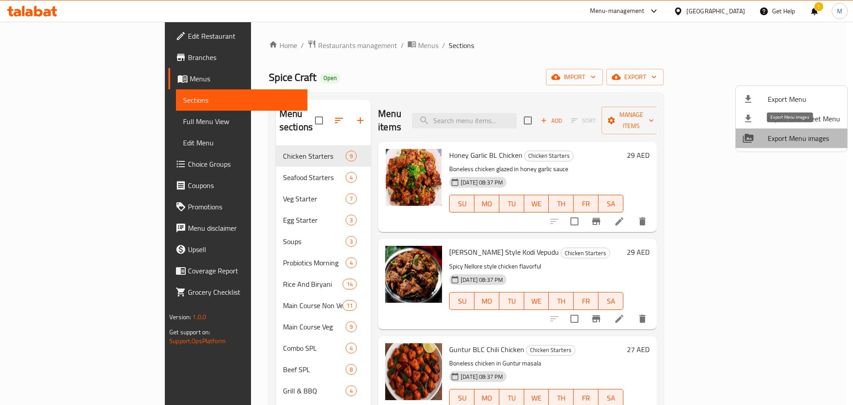
click at [801, 137] on span "Export Menu images" at bounding box center [804, 138] width 72 height 11
click at [790, 98] on span "Export Menu" at bounding box center [804, 99] width 72 height 11
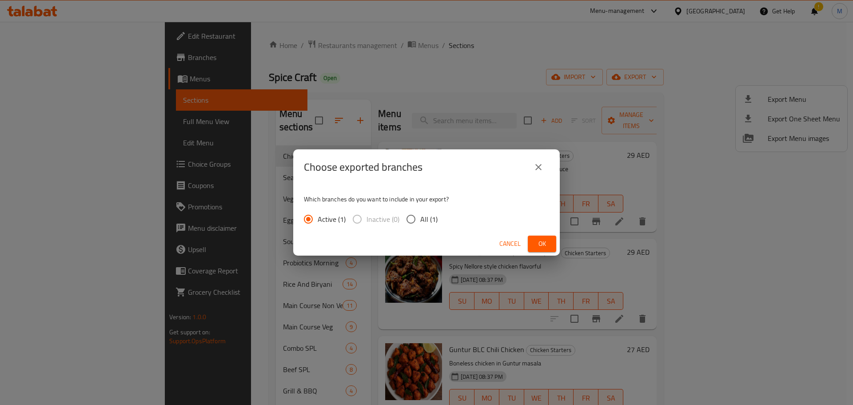
click at [552, 241] on button "Ok" at bounding box center [542, 244] width 28 height 16
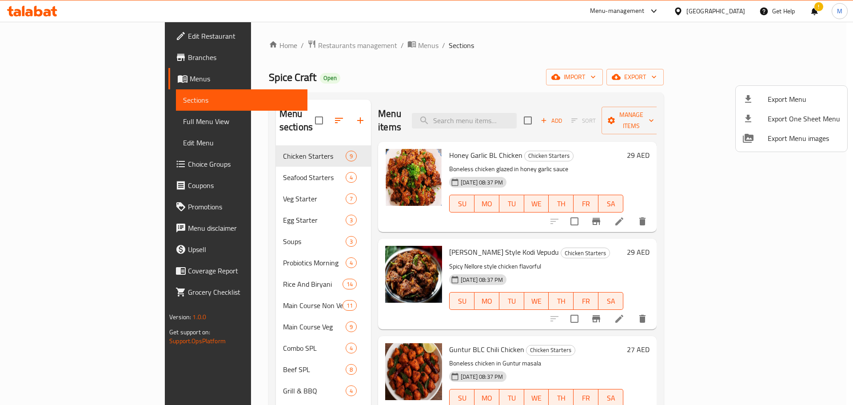
click at [316, 48] on div at bounding box center [426, 202] width 853 height 405
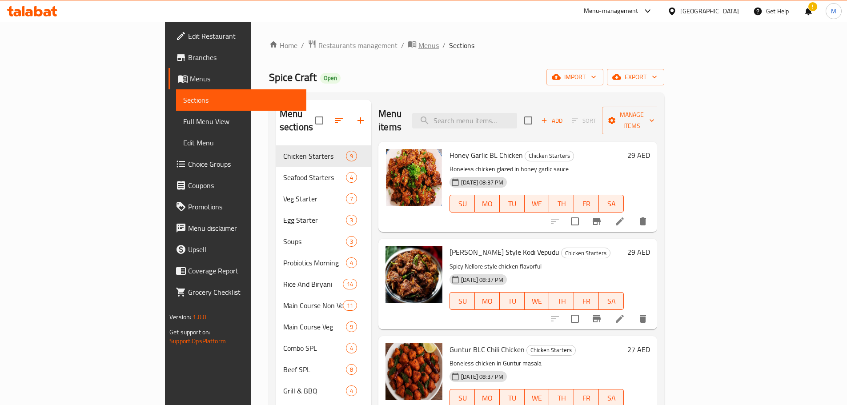
click at [418, 46] on span "Menus" at bounding box center [428, 45] width 20 height 11
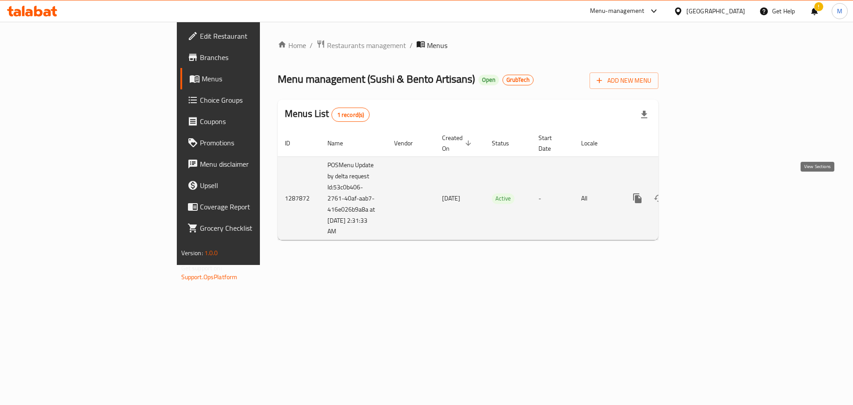
click at [707, 193] on icon "enhanced table" at bounding box center [701, 198] width 11 height 11
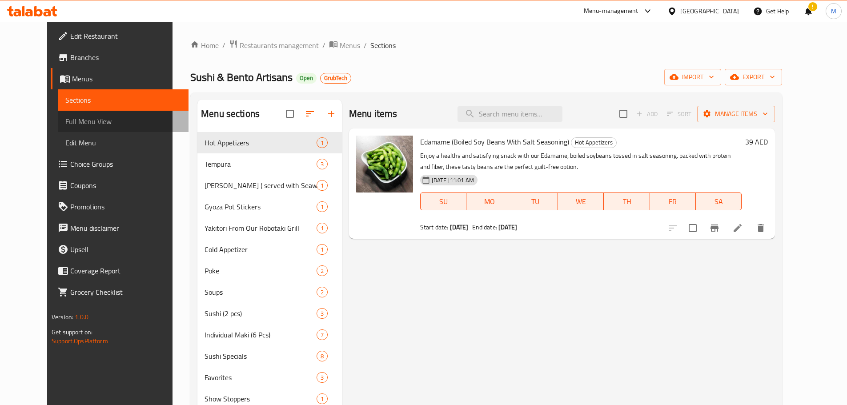
click at [75, 121] on span "Full Menu View" at bounding box center [123, 121] width 116 height 11
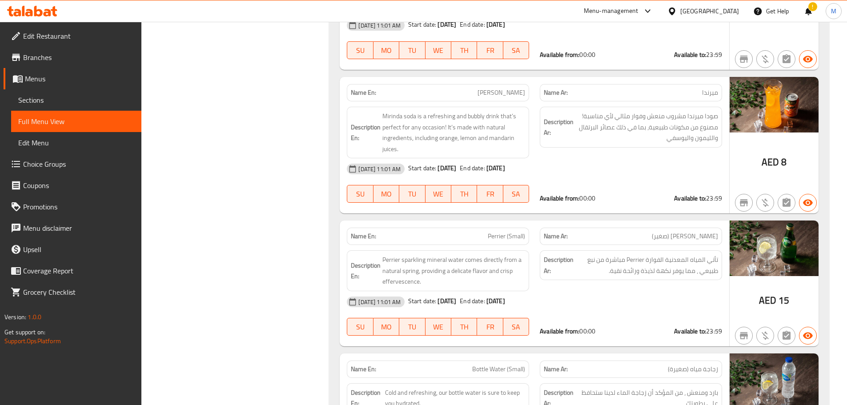
scroll to position [9560, 0]
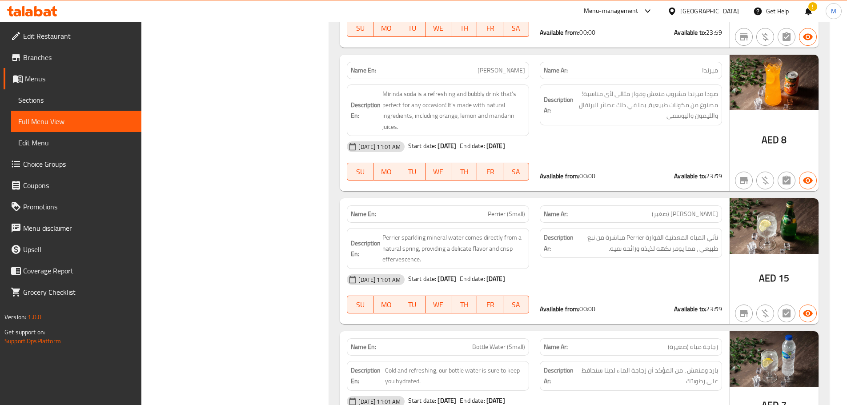
click at [420, 209] on p "Name En: Perrier (Small)" at bounding box center [438, 213] width 174 height 9
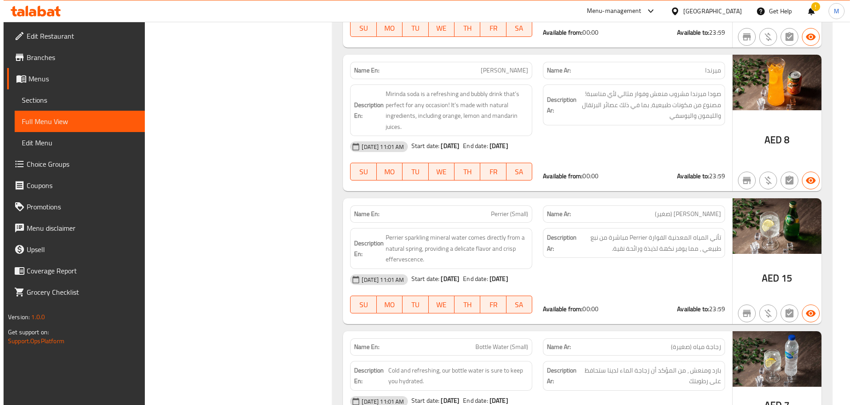
scroll to position [0, 0]
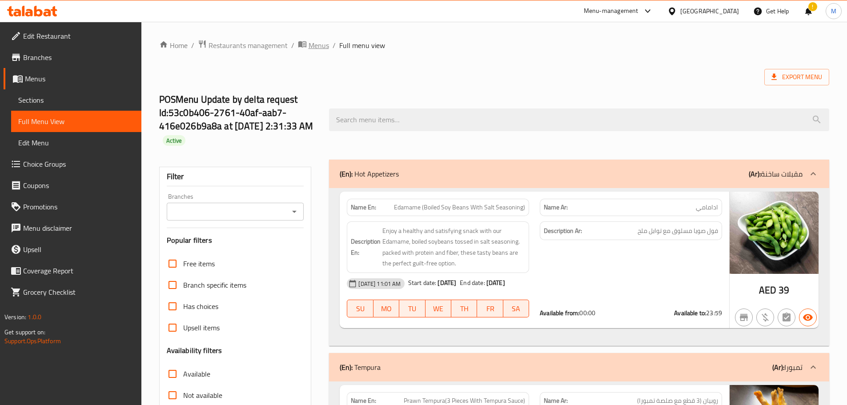
click at [317, 43] on span "Menus" at bounding box center [318, 45] width 20 height 11
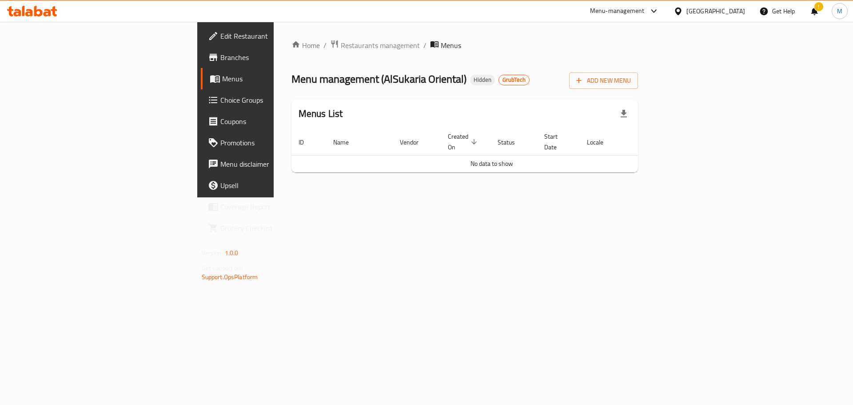
click at [480, 72] on div "Menu management ( AlSukaria Oriental ) Hidden GrubTech Add New Menu" at bounding box center [465, 79] width 347 height 20
